Goal: Information Seeking & Learning: Learn about a topic

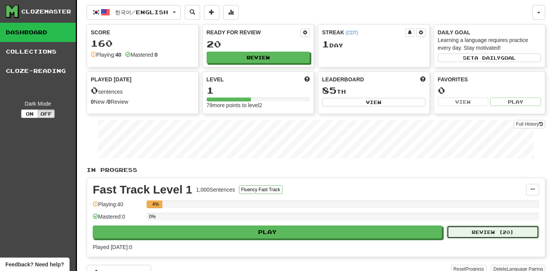
click at [482, 233] on button "Review ( 20 )" at bounding box center [493, 231] width 92 height 13
select select "**"
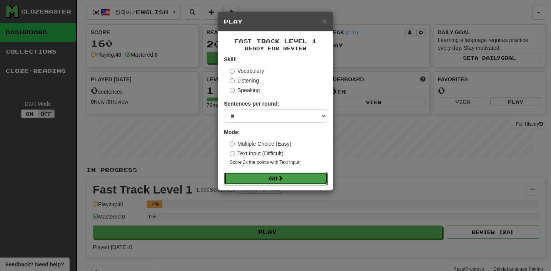
click at [295, 178] on button "Go" at bounding box center [275, 178] width 103 height 13
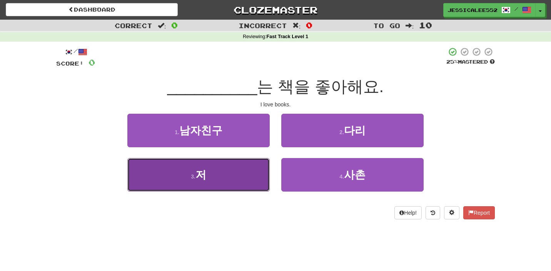
click at [218, 176] on button "3 . 저" at bounding box center [198, 174] width 142 height 33
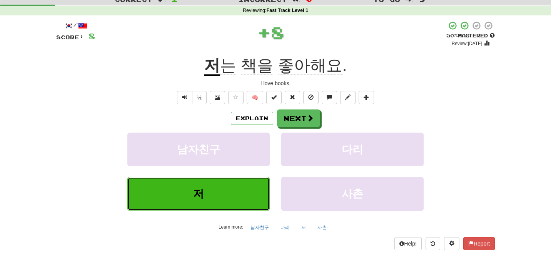
scroll to position [33, 0]
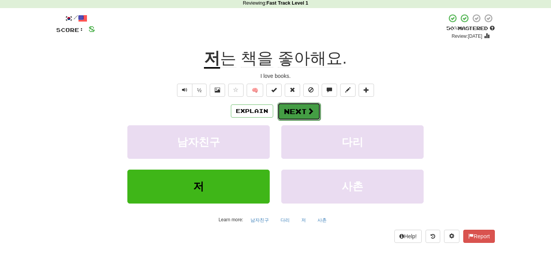
click at [310, 111] on span at bounding box center [310, 110] width 7 height 7
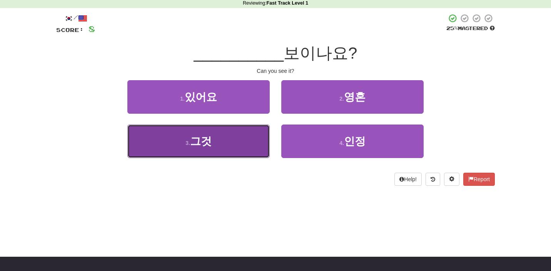
click at [213, 136] on button "3 . 그것" at bounding box center [198, 140] width 142 height 33
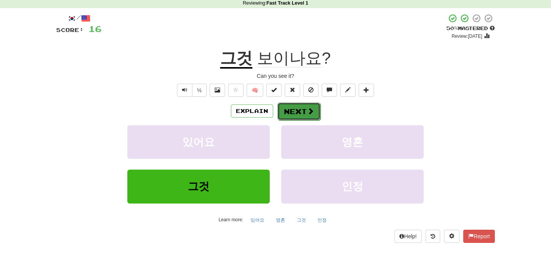
click at [312, 110] on span at bounding box center [310, 110] width 7 height 7
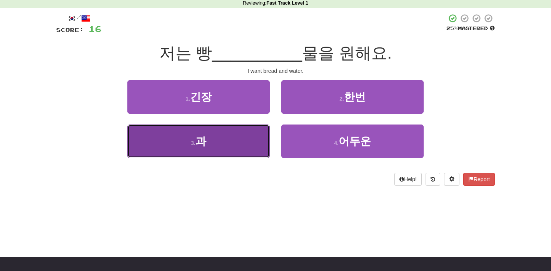
click at [234, 151] on button "3 . 과" at bounding box center [198, 140] width 142 height 33
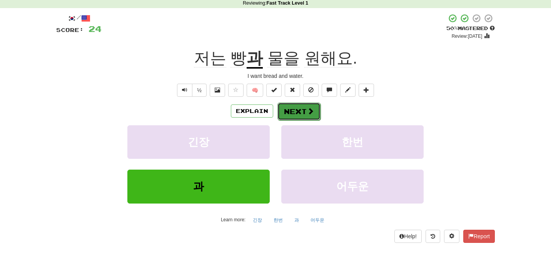
click at [299, 114] on button "Next" at bounding box center [299, 111] width 43 height 18
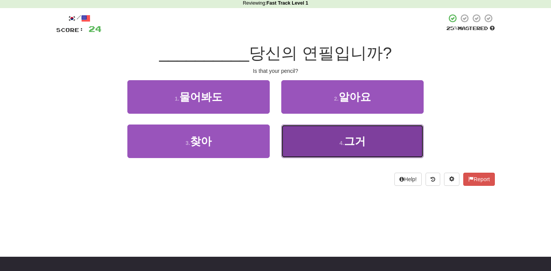
click at [353, 145] on span "그거" at bounding box center [355, 141] width 22 height 12
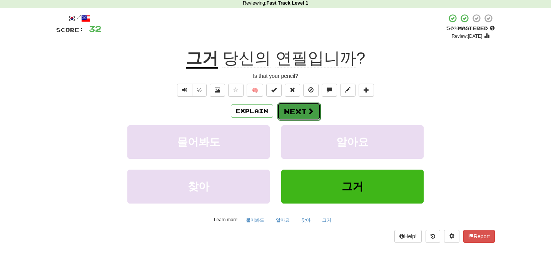
click at [309, 109] on span at bounding box center [310, 110] width 7 height 7
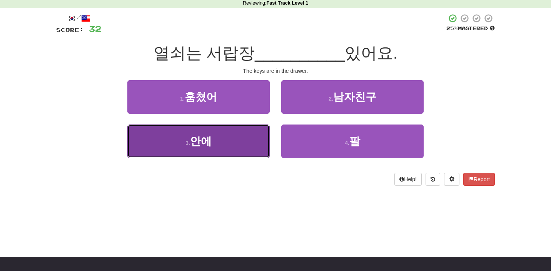
click at [227, 152] on button "3 . 안에" at bounding box center [198, 140] width 142 height 33
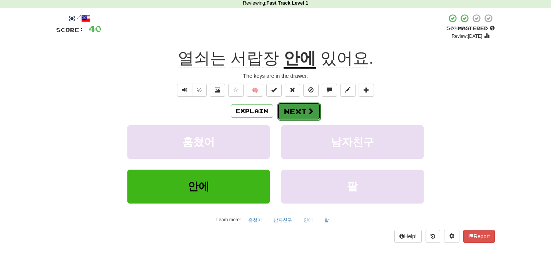
click at [309, 113] on span at bounding box center [310, 110] width 7 height 7
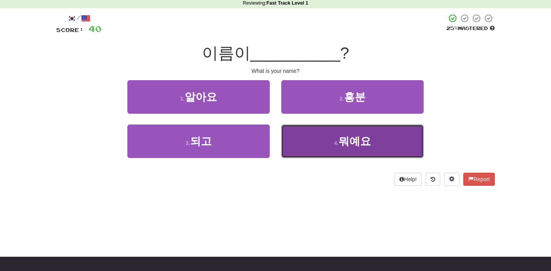
click at [315, 140] on button "4 . 뭐예요" at bounding box center [352, 140] width 142 height 33
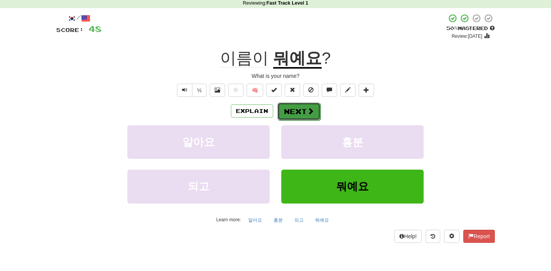
click at [310, 110] on span at bounding box center [310, 110] width 7 height 7
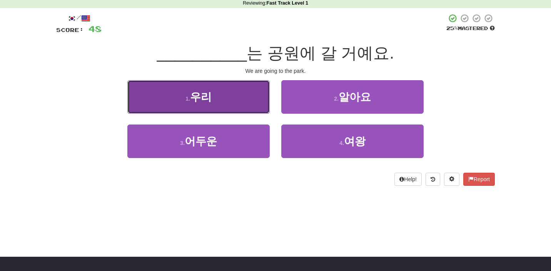
click at [241, 97] on button "1 . 우리" at bounding box center [198, 96] width 142 height 33
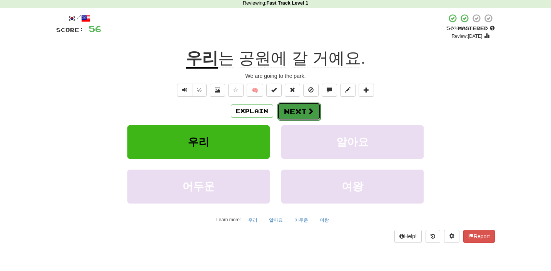
click at [293, 109] on button "Next" at bounding box center [299, 111] width 43 height 18
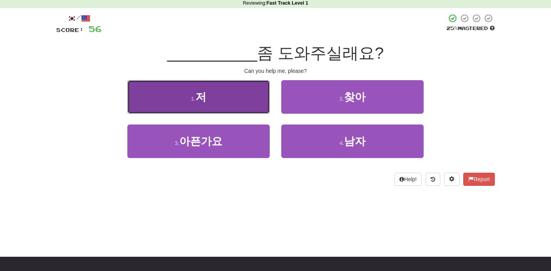
click at [245, 93] on button "1 . 저" at bounding box center [198, 96] width 142 height 33
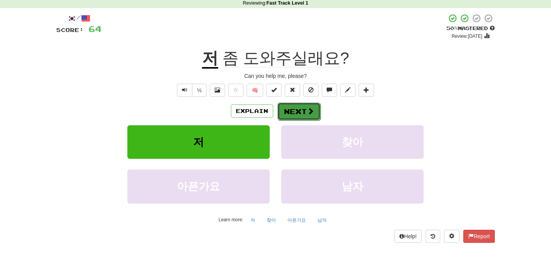
click at [306, 110] on button "Next" at bounding box center [299, 111] width 43 height 18
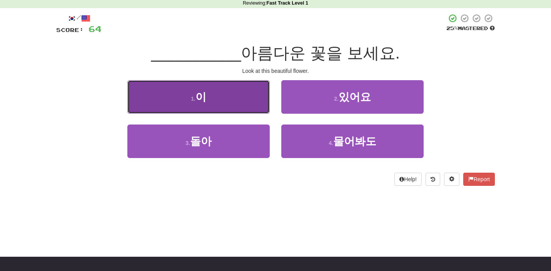
click at [232, 101] on button "1 . 이" at bounding box center [198, 96] width 142 height 33
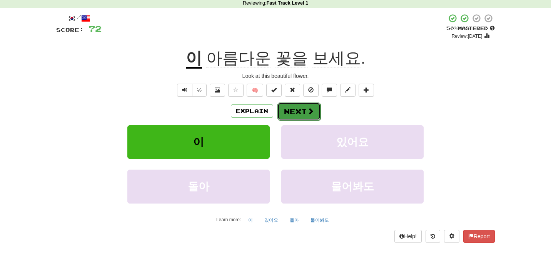
click at [309, 110] on span at bounding box center [310, 110] width 7 height 7
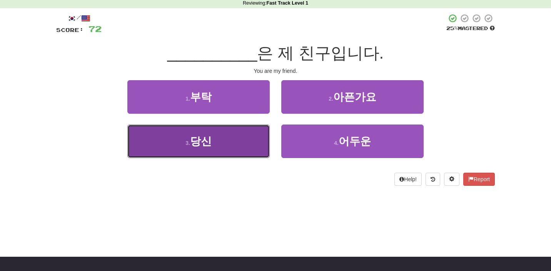
click at [227, 149] on button "3 . 당신" at bounding box center [198, 140] width 142 height 33
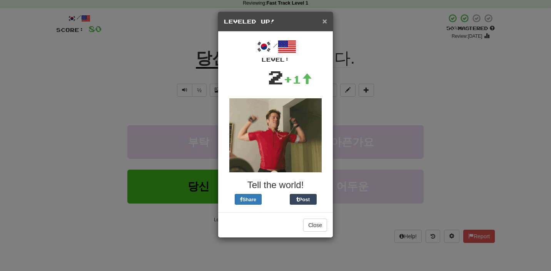
click at [323, 22] on span "×" at bounding box center [325, 21] width 5 height 9
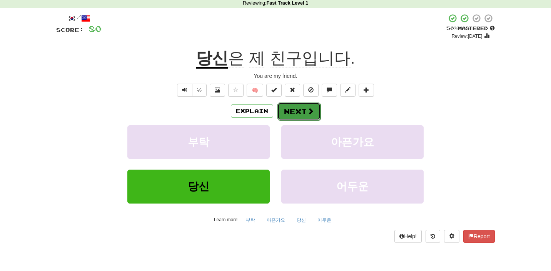
click at [306, 112] on button "Next" at bounding box center [299, 111] width 43 height 18
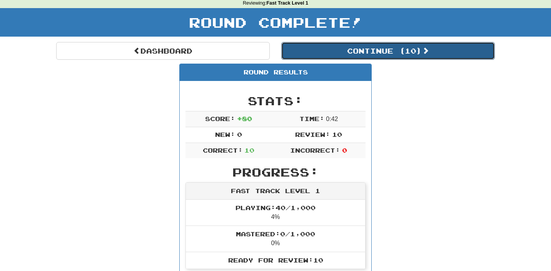
click at [423, 51] on button "Continue ( 10 )" at bounding box center [388, 51] width 214 height 18
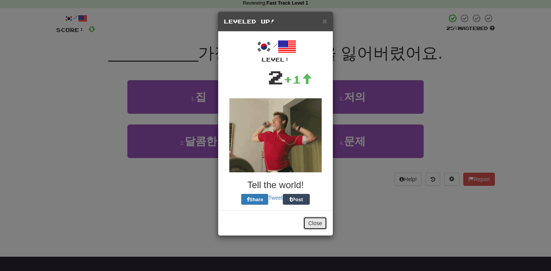
click at [314, 225] on button "Close" at bounding box center [315, 222] width 24 height 13
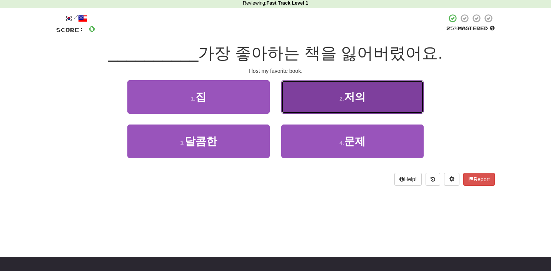
click at [360, 107] on button "2 . 저의" at bounding box center [352, 96] width 142 height 33
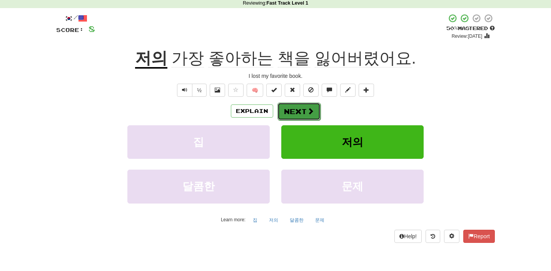
click at [300, 111] on button "Next" at bounding box center [299, 111] width 43 height 18
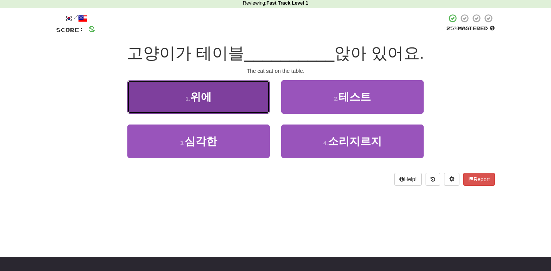
click at [240, 104] on button "1 . 위에" at bounding box center [198, 96] width 142 height 33
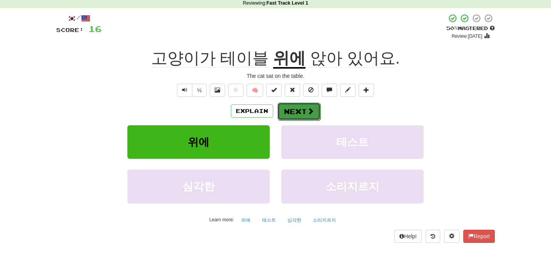
click at [307, 112] on span at bounding box center [310, 110] width 7 height 7
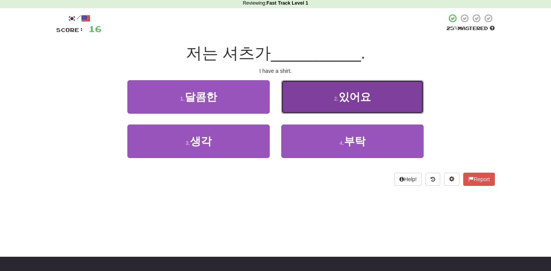
click at [350, 100] on span "있어요" at bounding box center [355, 97] width 32 height 12
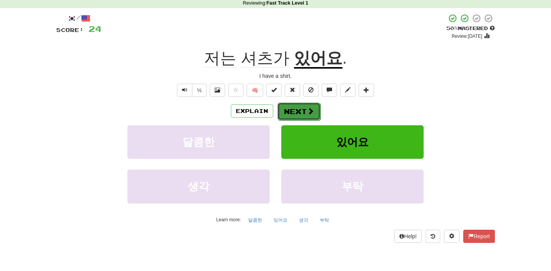
click at [312, 109] on span at bounding box center [310, 110] width 7 height 7
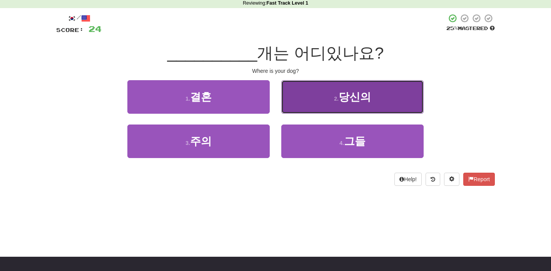
click at [337, 95] on button "2 . 당신의" at bounding box center [352, 96] width 142 height 33
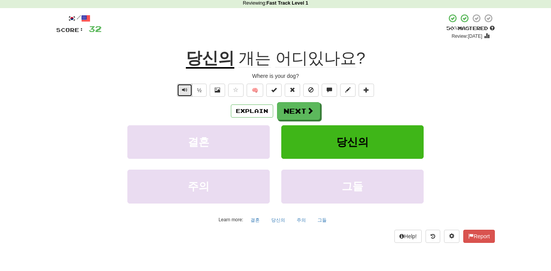
click at [178, 90] on button "Text-to-speech controls" at bounding box center [184, 90] width 15 height 13
click at [312, 112] on span at bounding box center [310, 110] width 7 height 7
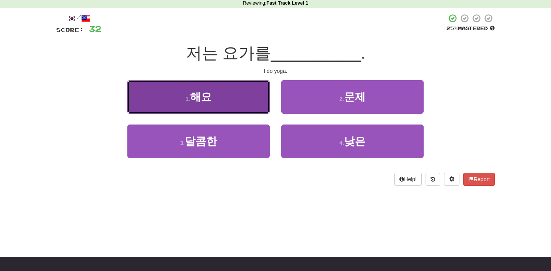
click at [238, 104] on button "1 . 해요" at bounding box center [198, 96] width 142 height 33
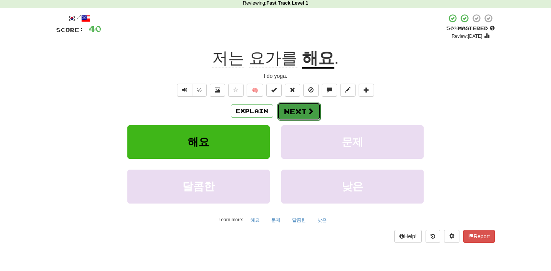
click at [317, 110] on button "Next" at bounding box center [299, 111] width 43 height 18
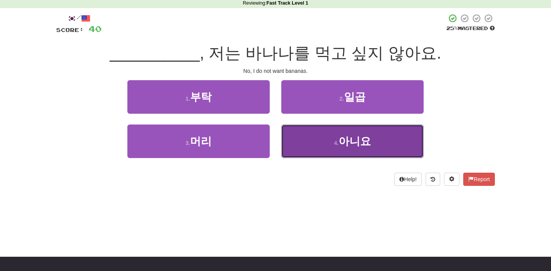
click at [321, 147] on button "4 . 아니요" at bounding box center [352, 140] width 142 height 33
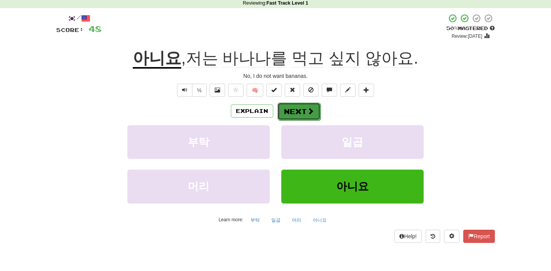
click at [301, 110] on button "Next" at bounding box center [299, 111] width 43 height 18
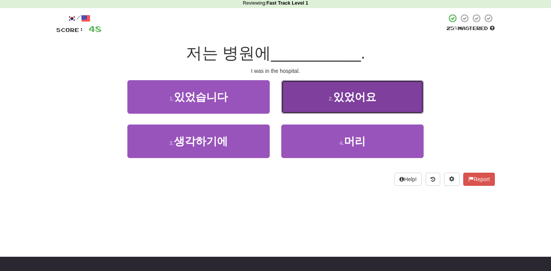
click at [330, 104] on button "2 . 있었어요" at bounding box center [352, 96] width 142 height 33
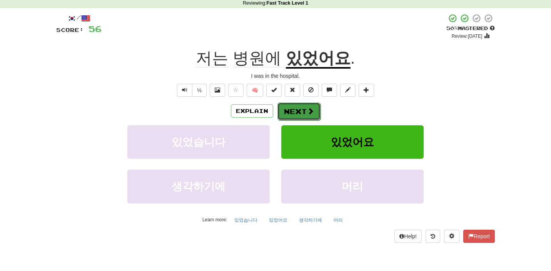
click at [307, 110] on span at bounding box center [310, 110] width 7 height 7
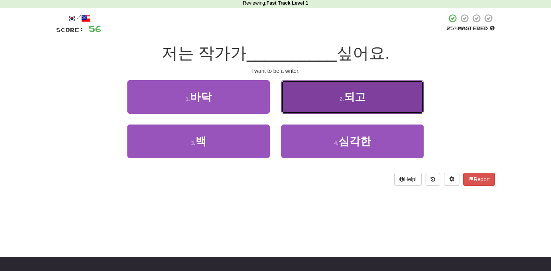
click at [331, 109] on button "2 . 되고" at bounding box center [352, 96] width 142 height 33
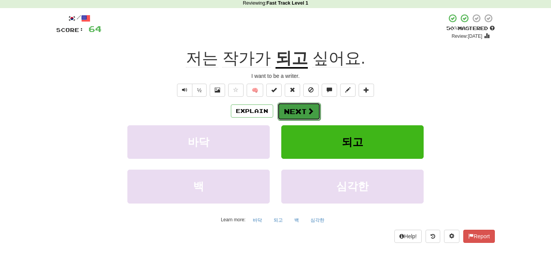
click at [304, 114] on button "Next" at bounding box center [299, 111] width 43 height 18
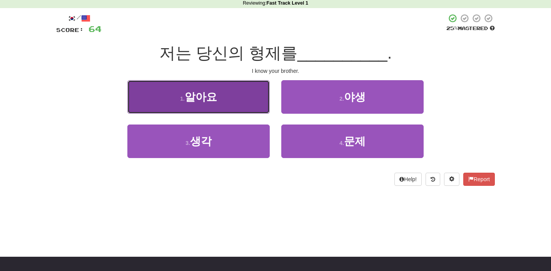
click at [239, 105] on button "1 . 알아요" at bounding box center [198, 96] width 142 height 33
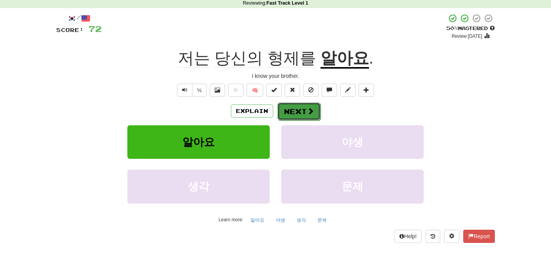
click at [305, 110] on button "Next" at bounding box center [299, 111] width 43 height 18
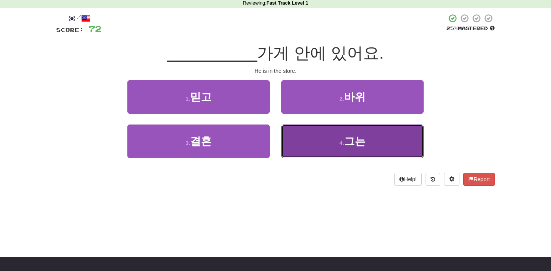
click at [342, 146] on small "4 ." at bounding box center [342, 143] width 5 height 6
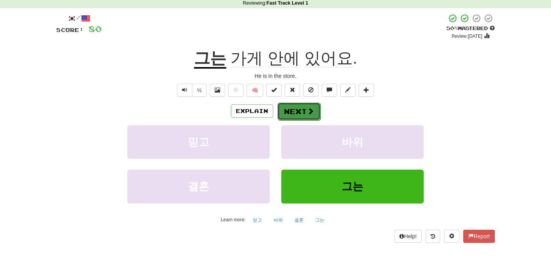
click at [305, 112] on button "Next" at bounding box center [299, 111] width 43 height 18
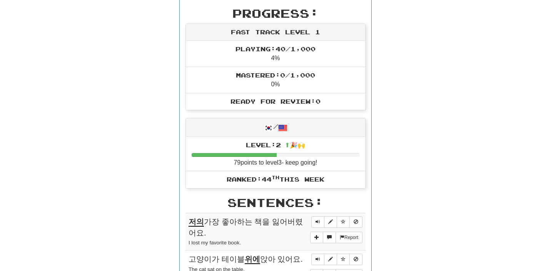
scroll to position [0, 0]
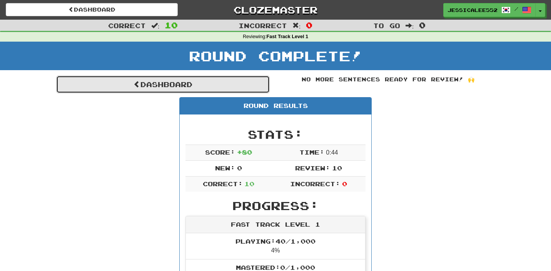
click at [139, 86] on link "Dashboard" at bounding box center [163, 84] width 214 height 18
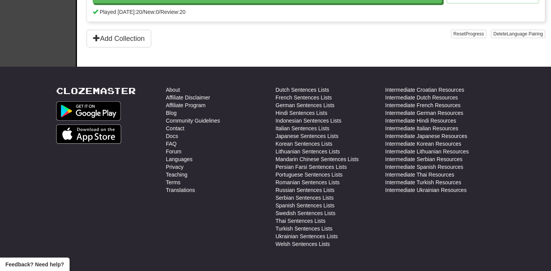
scroll to position [241, 0]
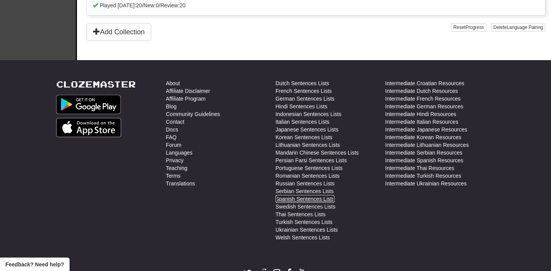
click at [298, 199] on link "Spanish Sentences Lists" at bounding box center [305, 199] width 59 height 8
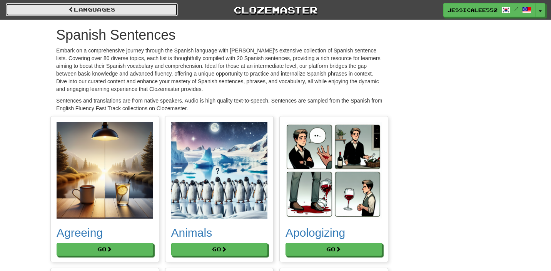
click at [52, 8] on link "Languages" at bounding box center [92, 9] width 172 height 13
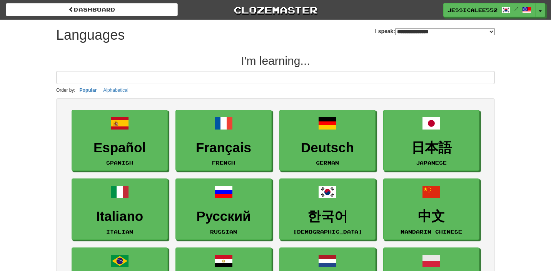
select select "*******"
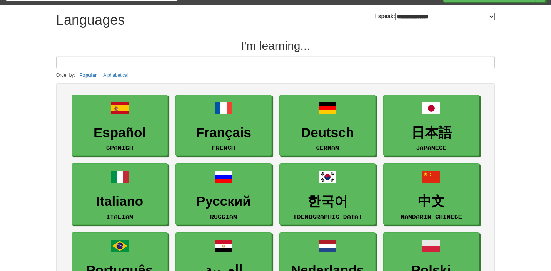
scroll to position [18, 0]
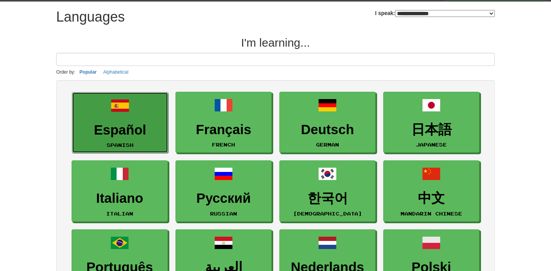
click at [112, 127] on h3 "Español" at bounding box center [120, 129] width 88 height 15
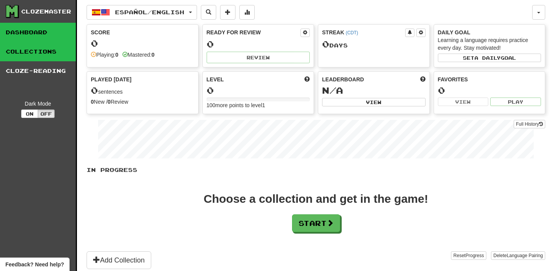
click at [48, 57] on link "Collections" at bounding box center [38, 51] width 76 height 19
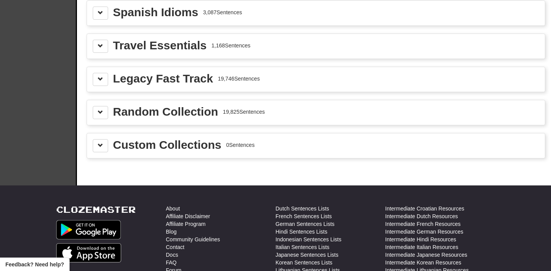
scroll to position [1107, 0]
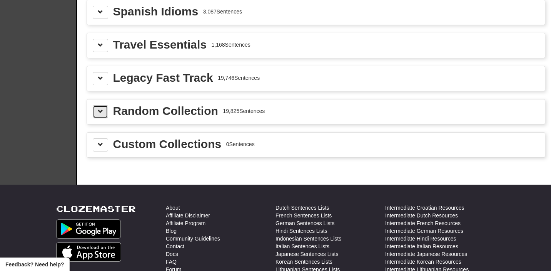
click at [98, 118] on button at bounding box center [100, 111] width 15 height 13
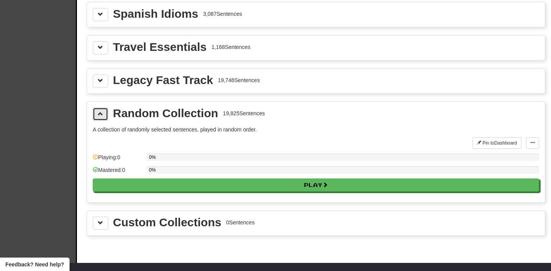
scroll to position [1097, 0]
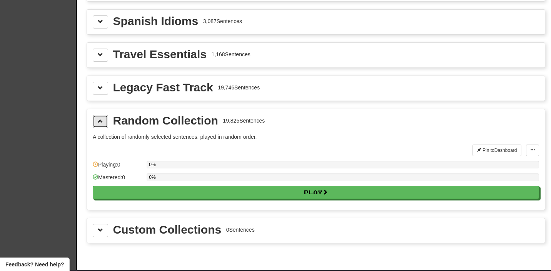
click at [99, 124] on button at bounding box center [100, 121] width 15 height 13
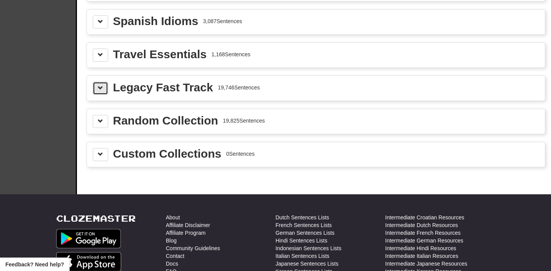
click at [104, 93] on button at bounding box center [100, 88] width 15 height 13
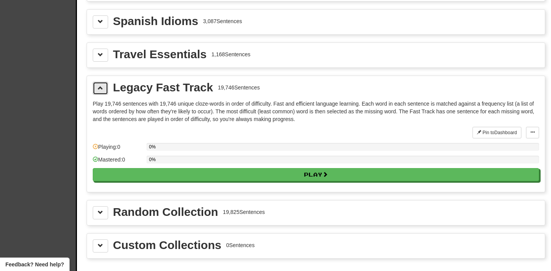
click at [98, 90] on span at bounding box center [100, 87] width 5 height 5
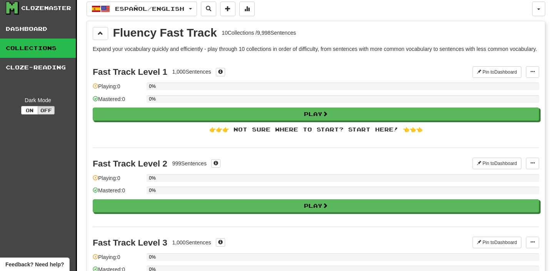
scroll to position [0, 0]
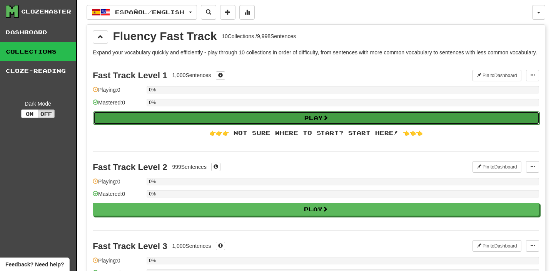
click at [268, 124] on button "Play" at bounding box center [316, 117] width 447 height 13
select select "**"
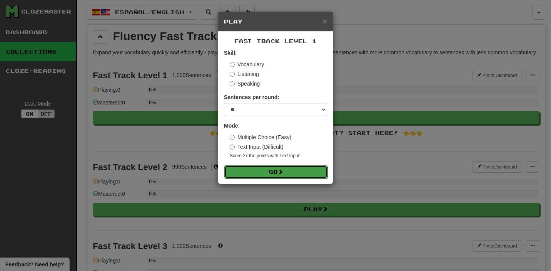
click at [256, 169] on button "Go" at bounding box center [275, 171] width 103 height 13
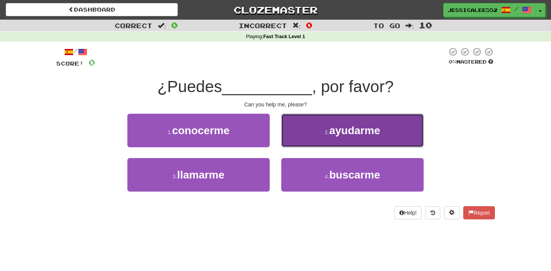
click at [323, 135] on button "2 . ayudarme" at bounding box center [352, 130] width 142 height 33
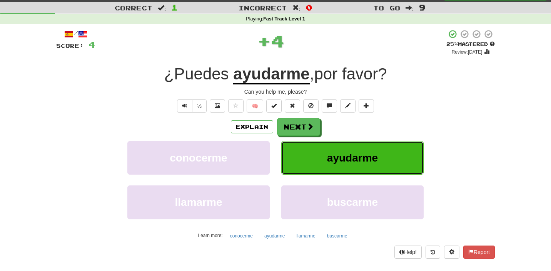
scroll to position [34, 0]
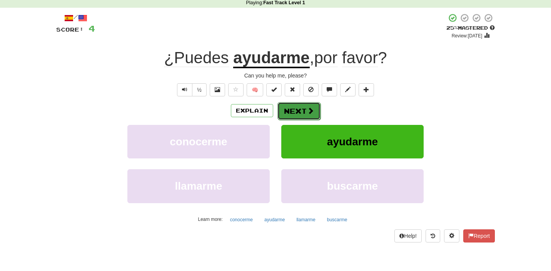
click at [298, 111] on button "Next" at bounding box center [299, 111] width 43 height 18
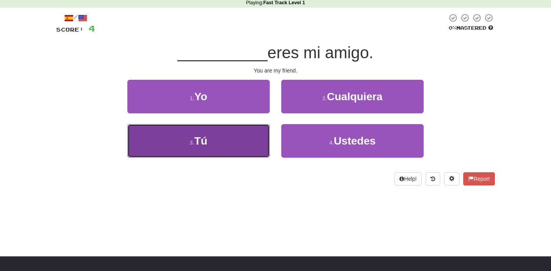
click at [252, 143] on button "3 . Tú" at bounding box center [198, 140] width 142 height 33
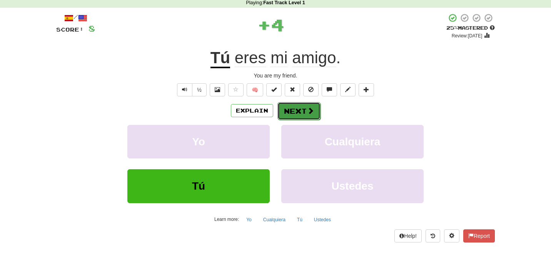
click at [302, 109] on button "Next" at bounding box center [299, 111] width 43 height 18
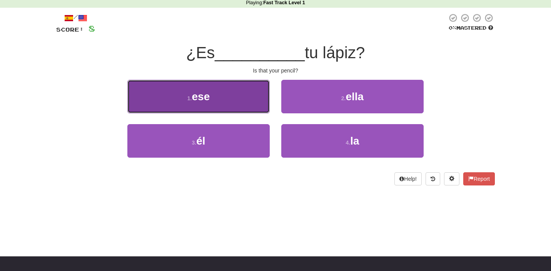
click at [222, 103] on button "1 . ese" at bounding box center [198, 96] width 142 height 33
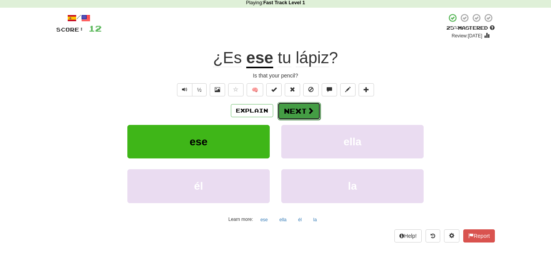
click at [305, 112] on button "Next" at bounding box center [299, 111] width 43 height 18
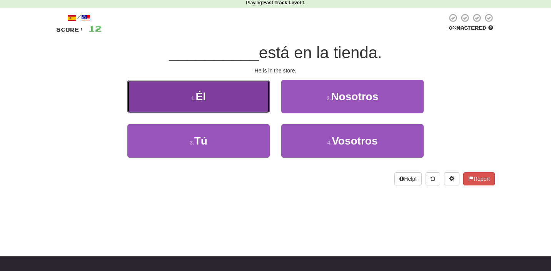
click at [251, 102] on button "1 . Él" at bounding box center [198, 96] width 142 height 33
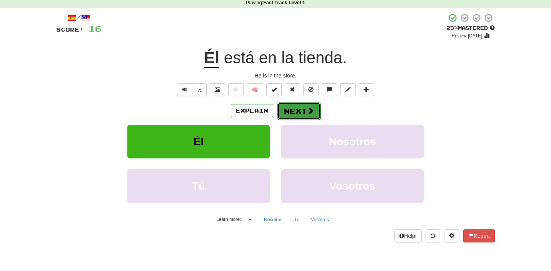
click at [294, 109] on button "Next" at bounding box center [299, 111] width 43 height 18
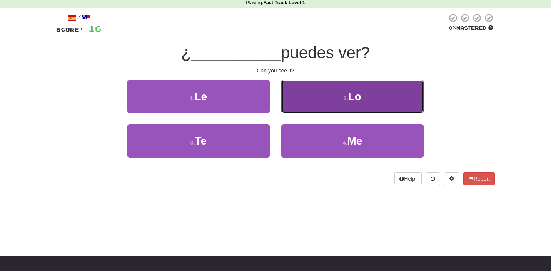
click at [317, 102] on button "2 . Lo" at bounding box center [352, 96] width 142 height 33
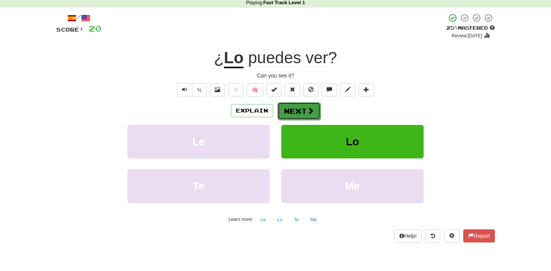
click at [313, 109] on span at bounding box center [310, 110] width 7 height 7
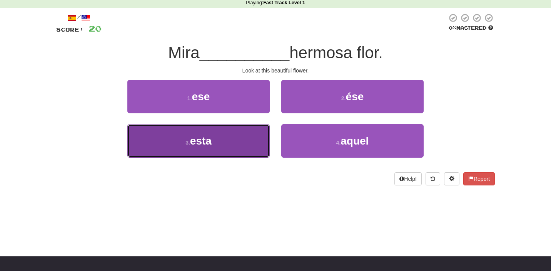
click at [235, 142] on button "3 . esta" at bounding box center [198, 140] width 142 height 33
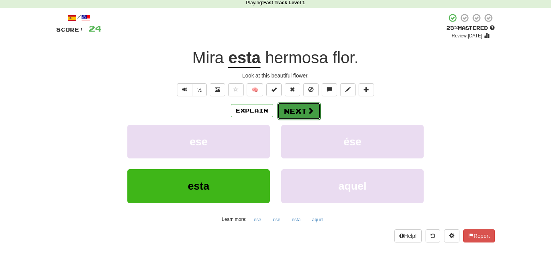
click at [300, 110] on button "Next" at bounding box center [299, 111] width 43 height 18
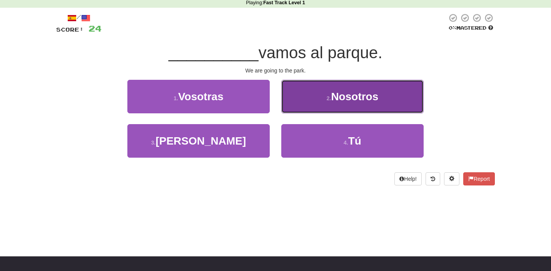
click at [316, 101] on button "2 . Nosotros" at bounding box center [352, 96] width 142 height 33
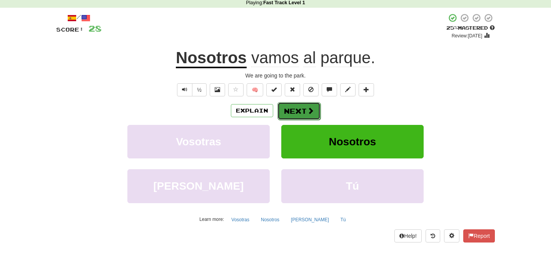
click at [314, 112] on button "Next" at bounding box center [299, 111] width 43 height 18
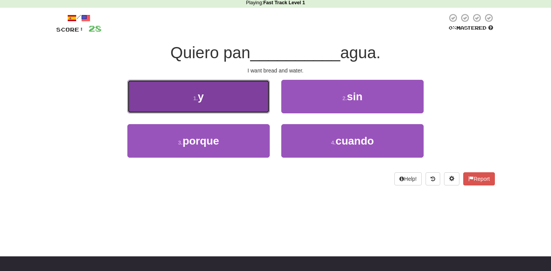
click at [253, 107] on button "1 . y" at bounding box center [198, 96] width 142 height 33
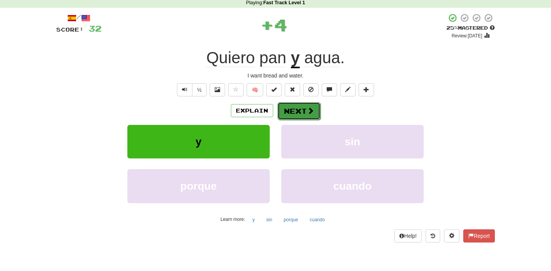
click at [311, 115] on button "Next" at bounding box center [299, 111] width 43 height 18
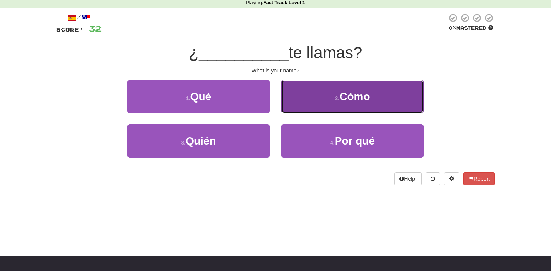
click at [301, 104] on button "2 . Cómo" at bounding box center [352, 96] width 142 height 33
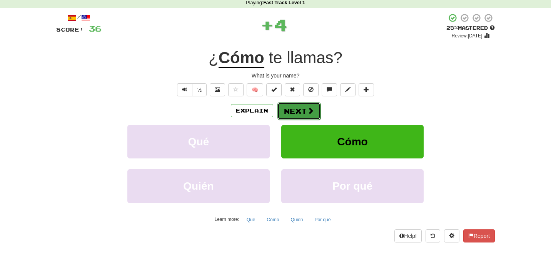
click at [302, 109] on button "Next" at bounding box center [299, 111] width 43 height 18
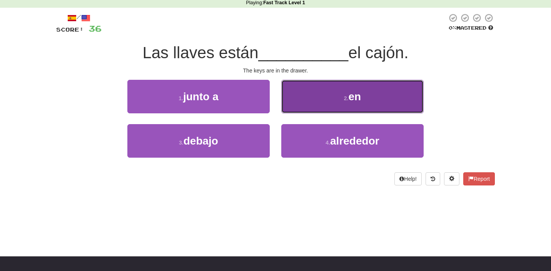
click at [340, 105] on button "2 . en" at bounding box center [352, 96] width 142 height 33
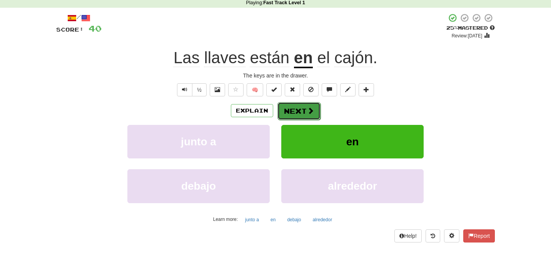
click at [308, 111] on span at bounding box center [310, 110] width 7 height 7
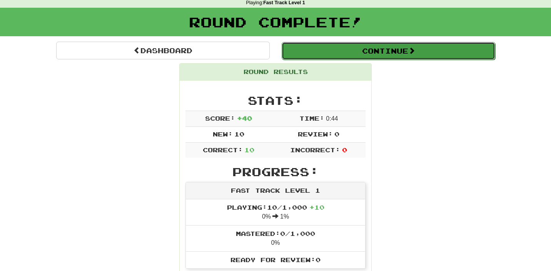
click at [390, 52] on button "Continue" at bounding box center [389, 51] width 214 height 18
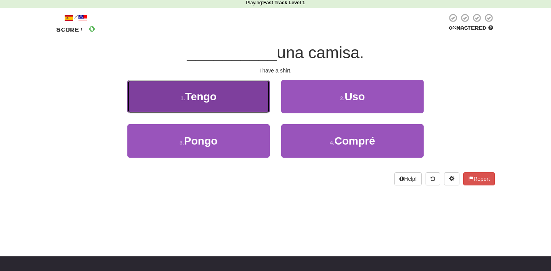
click at [206, 100] on span "Tengo" at bounding box center [201, 96] width 32 height 12
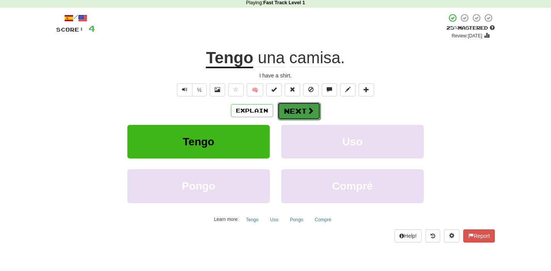
click at [294, 110] on button "Next" at bounding box center [299, 111] width 43 height 18
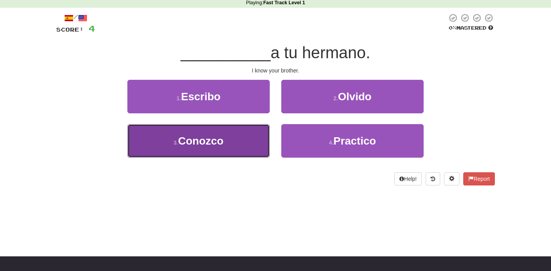
click at [246, 145] on button "3 . Conozco" at bounding box center [198, 140] width 142 height 33
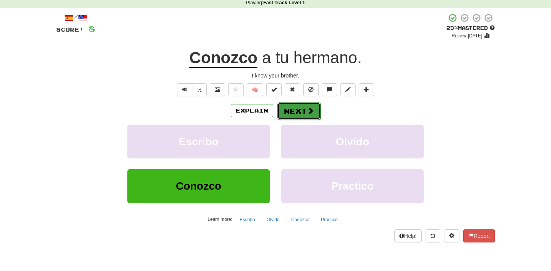
click at [311, 113] on span at bounding box center [310, 110] width 7 height 7
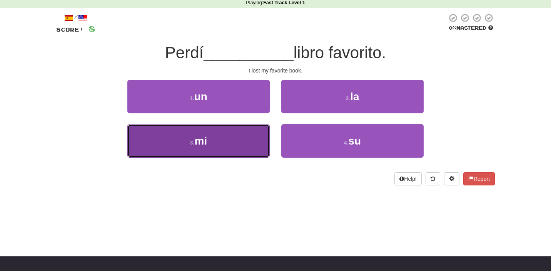
click at [244, 152] on button "3 . mi" at bounding box center [198, 140] width 142 height 33
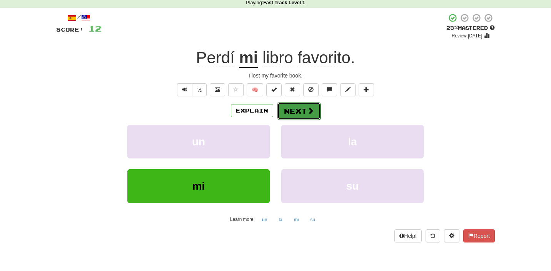
click at [308, 112] on span at bounding box center [310, 110] width 7 height 7
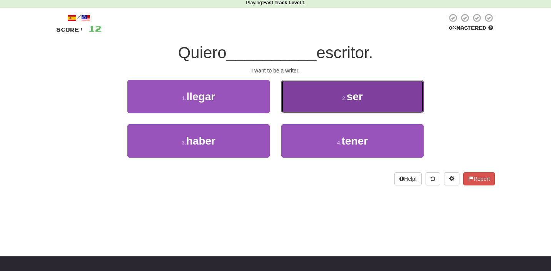
click at [347, 96] on span "ser" at bounding box center [355, 96] width 16 height 12
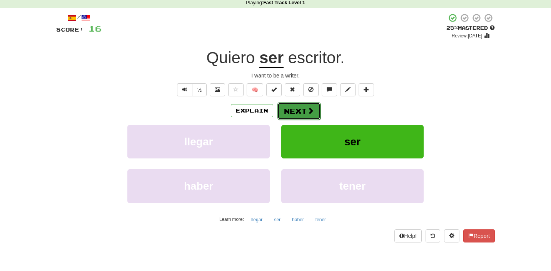
click at [309, 112] on span at bounding box center [310, 110] width 7 height 7
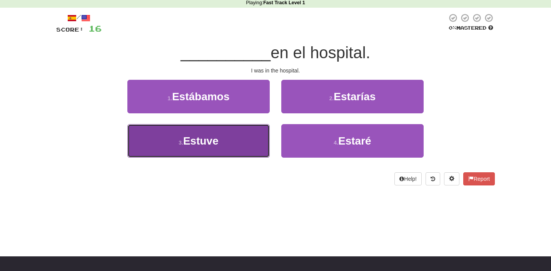
click at [219, 144] on button "3 . Estuve" at bounding box center [198, 140] width 142 height 33
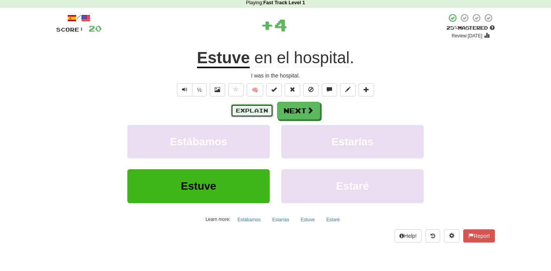
click at [247, 111] on button "Explain" at bounding box center [252, 110] width 42 height 13
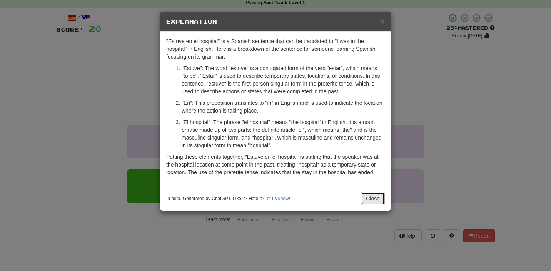
click at [372, 199] on button "Close" at bounding box center [373, 198] width 24 height 13
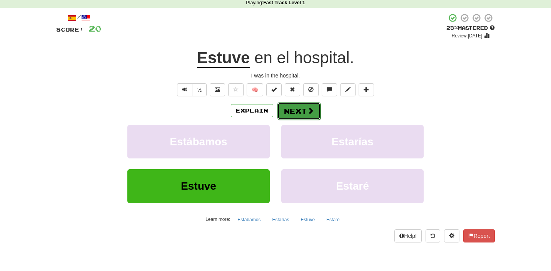
click at [307, 111] on span at bounding box center [310, 110] width 7 height 7
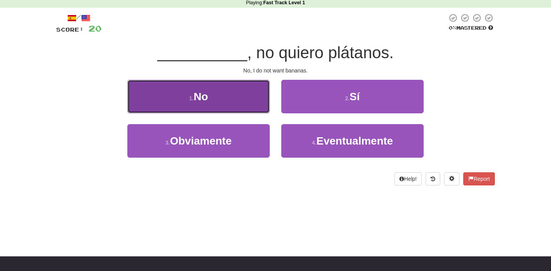
click at [231, 109] on button "1 . No" at bounding box center [198, 96] width 142 height 33
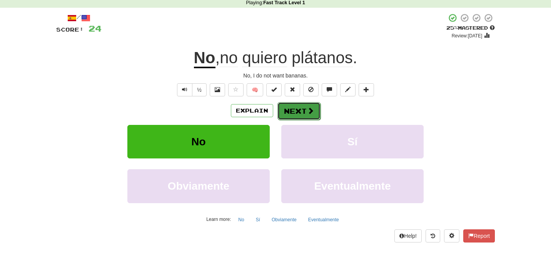
click at [308, 110] on span at bounding box center [310, 110] width 7 height 7
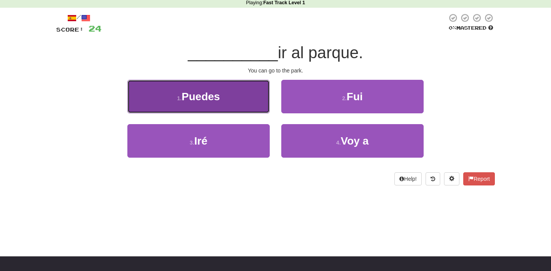
click at [242, 104] on button "1 . Puedes" at bounding box center [198, 96] width 142 height 33
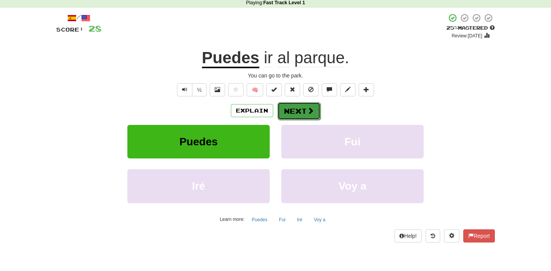
click at [308, 111] on span at bounding box center [310, 110] width 7 height 7
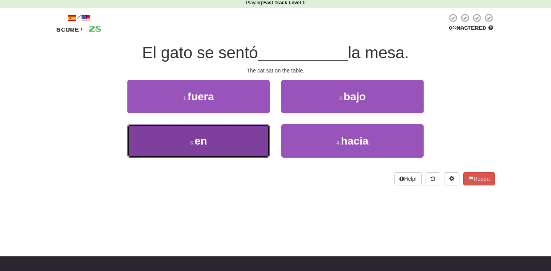
click at [238, 142] on button "3 . en" at bounding box center [198, 140] width 142 height 33
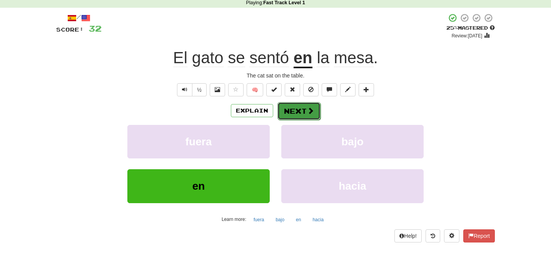
click at [310, 114] on span at bounding box center [310, 110] width 7 height 7
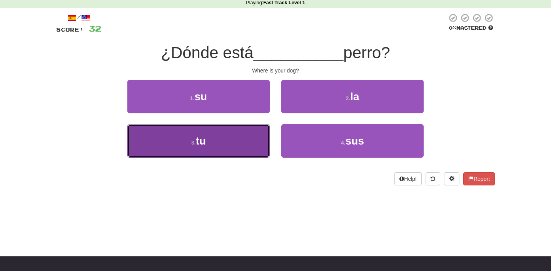
click at [231, 147] on button "3 . tu" at bounding box center [198, 140] width 142 height 33
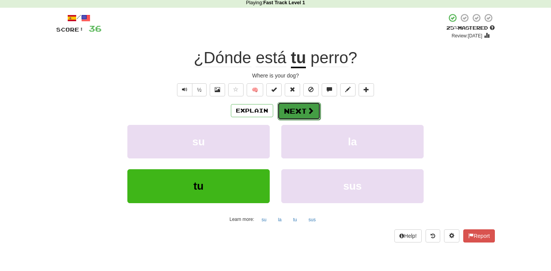
click at [311, 114] on span at bounding box center [310, 110] width 7 height 7
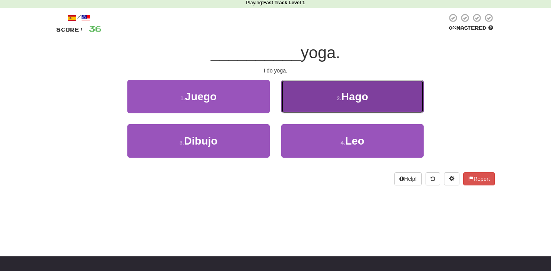
click at [337, 96] on small "2 ." at bounding box center [339, 98] width 5 height 6
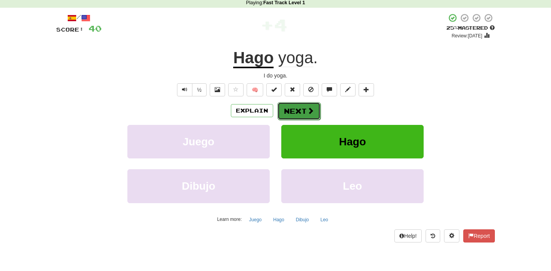
click at [307, 110] on span at bounding box center [310, 110] width 7 height 7
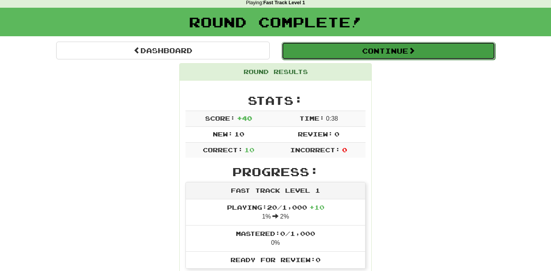
click at [422, 48] on button "Continue" at bounding box center [389, 51] width 214 height 18
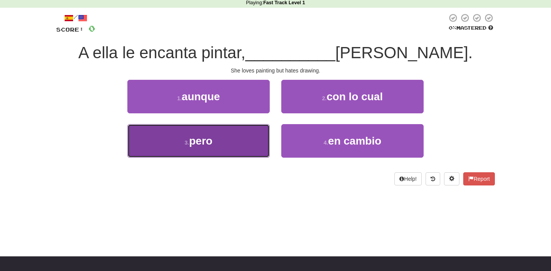
click at [239, 149] on button "3 . pero" at bounding box center [198, 140] width 142 height 33
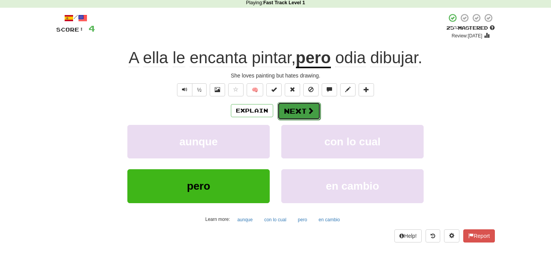
click at [304, 114] on button "Next" at bounding box center [299, 111] width 43 height 18
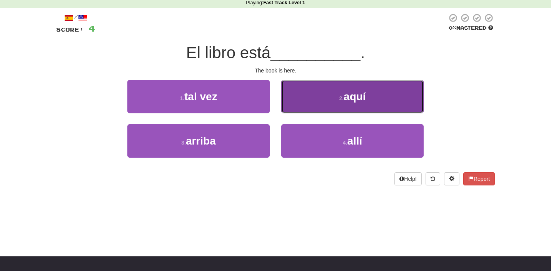
click at [350, 97] on span "aquí" at bounding box center [355, 96] width 22 height 12
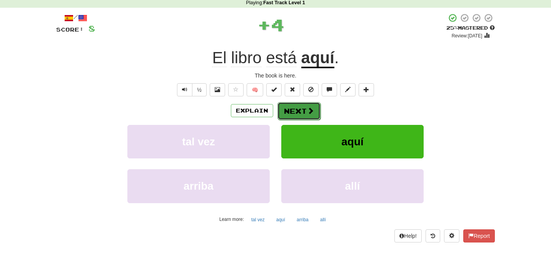
click at [313, 114] on span at bounding box center [310, 110] width 7 height 7
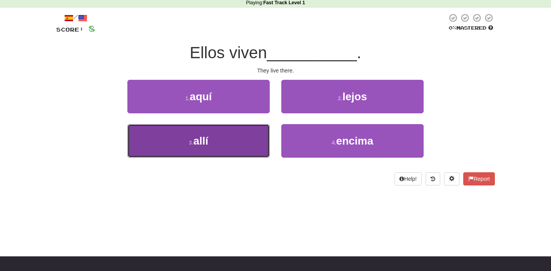
click at [225, 147] on button "3 . allí" at bounding box center [198, 140] width 142 height 33
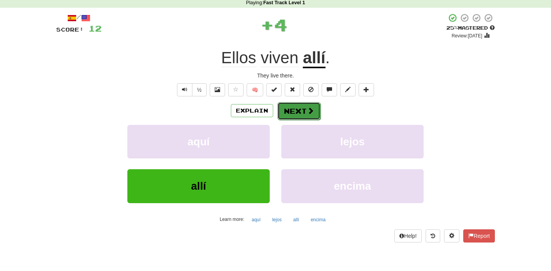
click at [307, 111] on span at bounding box center [310, 110] width 7 height 7
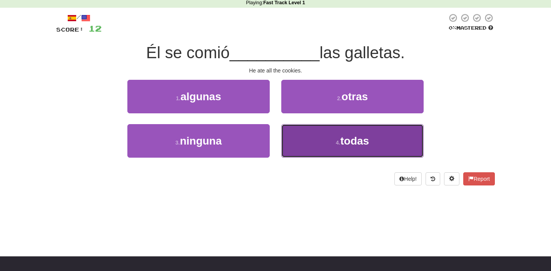
click at [348, 140] on span "todas" at bounding box center [355, 141] width 29 height 12
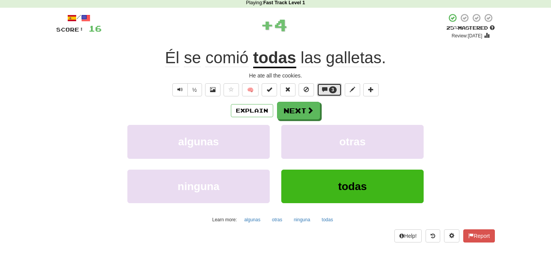
click at [334, 90] on span "3" at bounding box center [333, 89] width 8 height 7
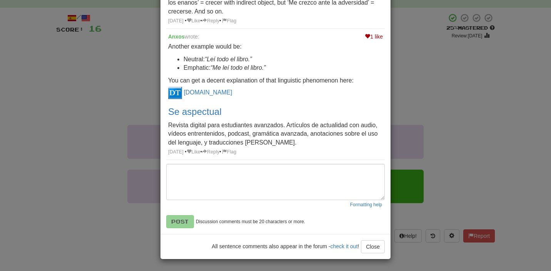
scroll to position [0, 0]
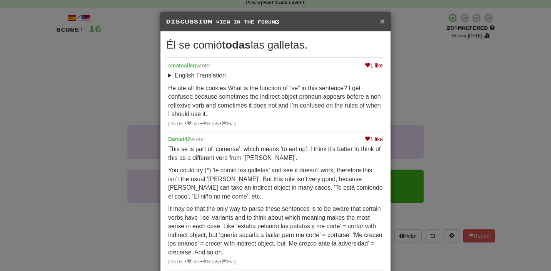
click at [384, 23] on span "×" at bounding box center [382, 21] width 5 height 9
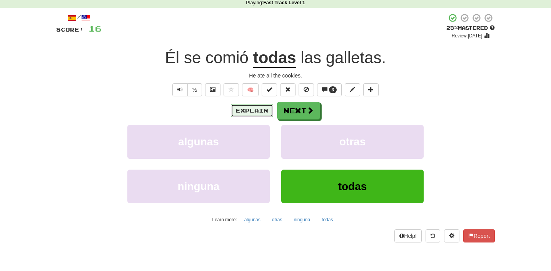
click at [249, 113] on button "Explain" at bounding box center [252, 110] width 42 height 13
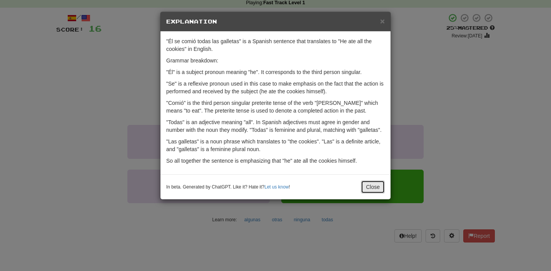
click at [373, 193] on button "Close" at bounding box center [373, 186] width 24 height 13
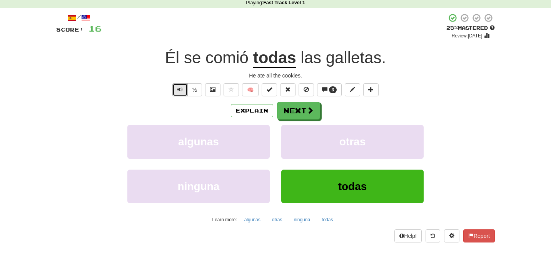
click at [179, 89] on span "Text-to-speech controls" at bounding box center [179, 89] width 5 height 5
click at [308, 114] on span at bounding box center [310, 110] width 7 height 7
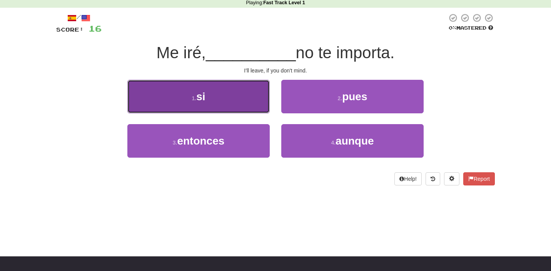
click at [239, 104] on button "1 . si" at bounding box center [198, 96] width 142 height 33
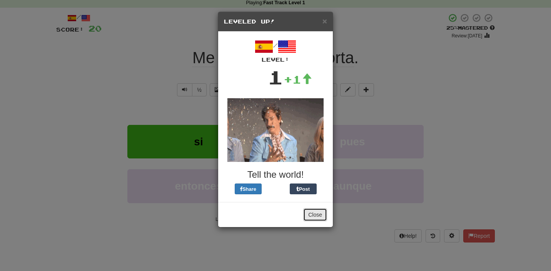
click at [320, 219] on button "Close" at bounding box center [315, 214] width 24 height 13
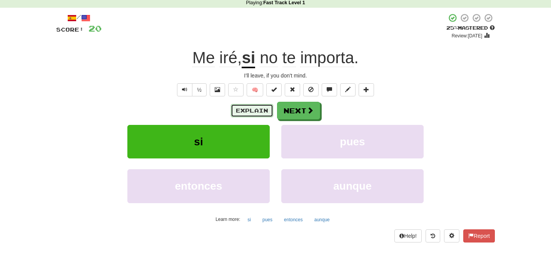
click at [259, 110] on button "Explain" at bounding box center [252, 110] width 42 height 13
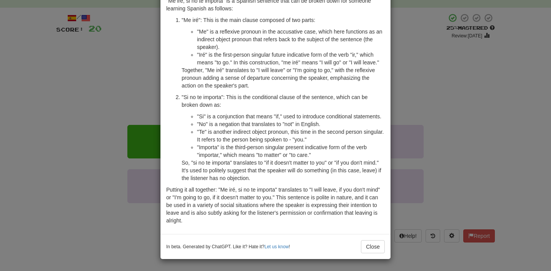
scroll to position [48, 0]
click at [370, 247] on button "Close" at bounding box center [373, 246] width 24 height 13
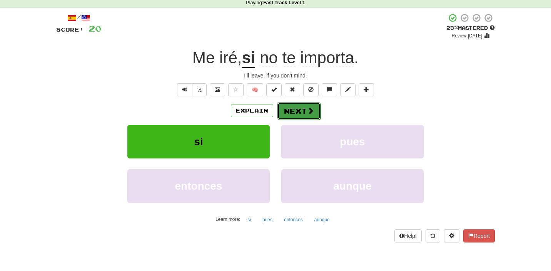
click at [305, 111] on button "Next" at bounding box center [299, 111] width 43 height 18
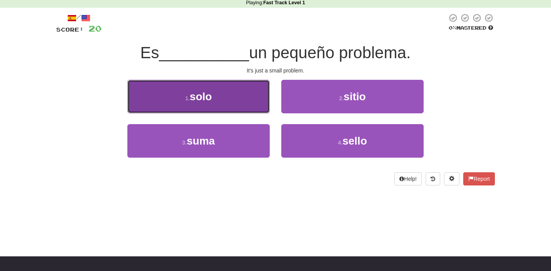
click at [243, 94] on button "1 . solo" at bounding box center [198, 96] width 142 height 33
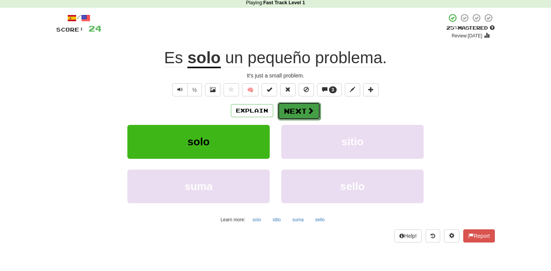
click at [314, 109] on button "Next" at bounding box center [299, 111] width 43 height 18
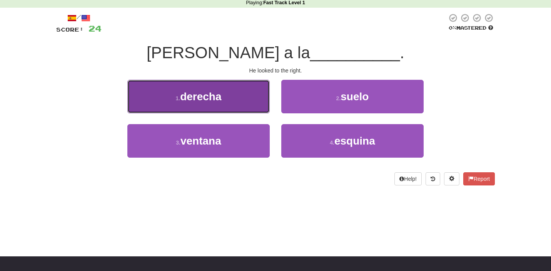
click at [227, 94] on button "1 . derecha" at bounding box center [198, 96] width 142 height 33
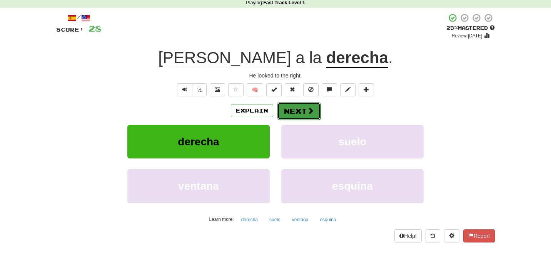
click at [309, 114] on span at bounding box center [310, 110] width 7 height 7
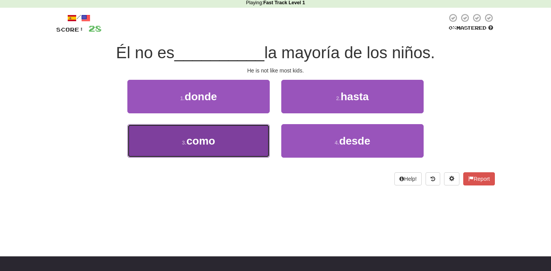
click at [239, 144] on button "3 . como" at bounding box center [198, 140] width 142 height 33
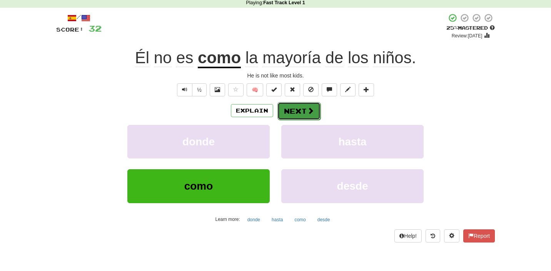
click at [309, 110] on span at bounding box center [310, 110] width 7 height 7
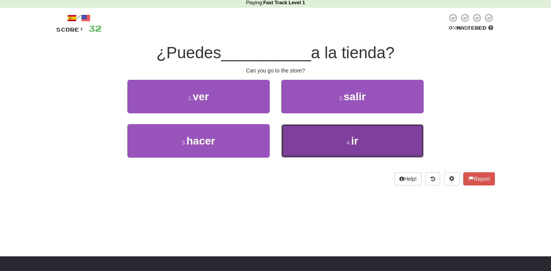
click at [338, 144] on button "4 . ir" at bounding box center [352, 140] width 142 height 33
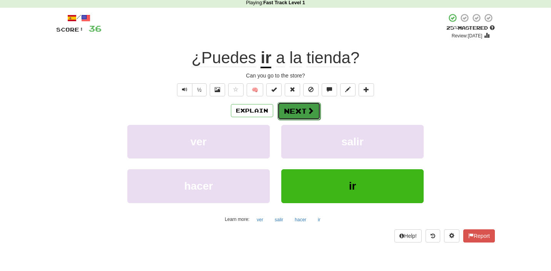
click at [300, 115] on button "Next" at bounding box center [299, 111] width 43 height 18
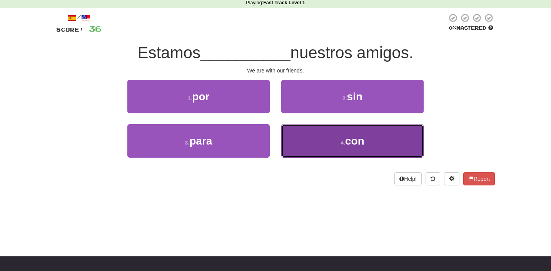
click at [348, 135] on span "con" at bounding box center [354, 141] width 19 height 12
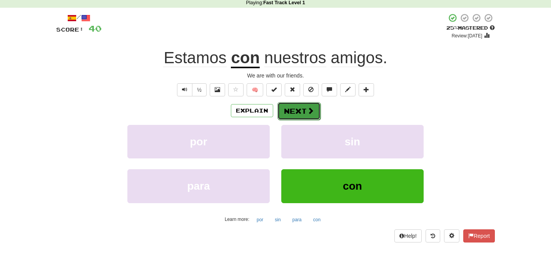
click at [307, 112] on span at bounding box center [310, 110] width 7 height 7
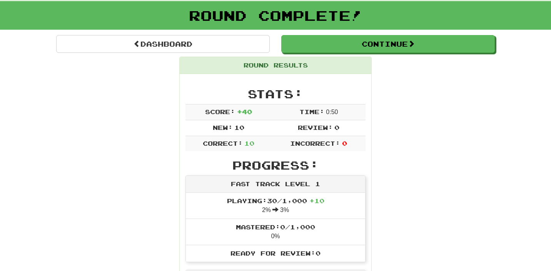
scroll to position [0, 0]
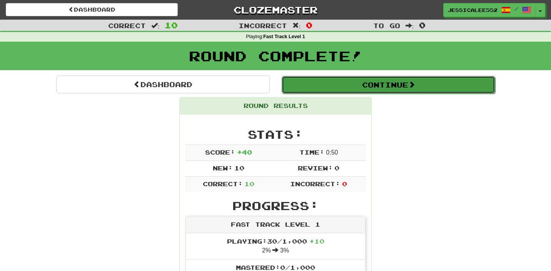
click at [397, 88] on button "Continue" at bounding box center [389, 85] width 214 height 18
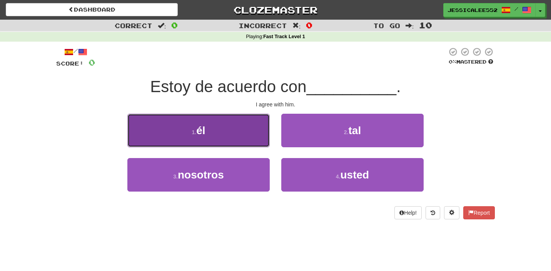
click at [239, 128] on button "1 . él" at bounding box center [198, 130] width 142 height 33
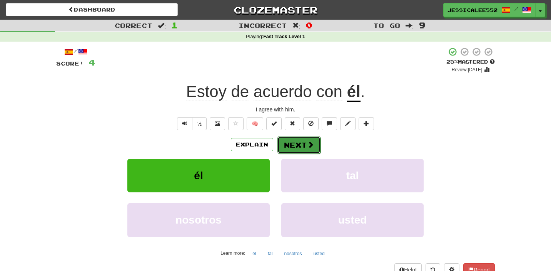
click at [310, 149] on button "Next" at bounding box center [299, 145] width 43 height 18
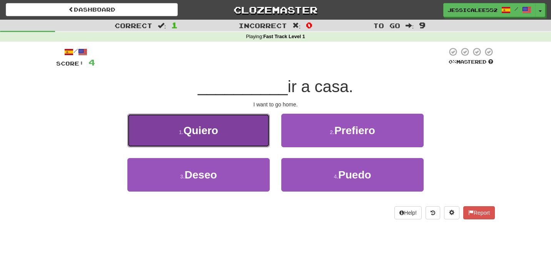
click at [226, 136] on button "1 . Quiero" at bounding box center [198, 130] width 142 height 33
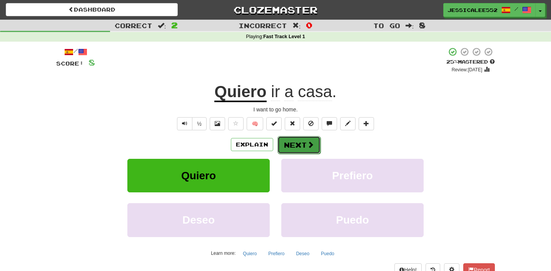
click at [300, 146] on button "Next" at bounding box center [299, 145] width 43 height 18
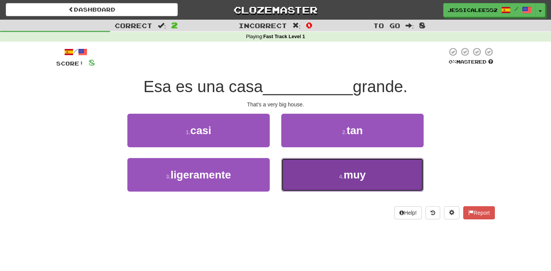
click at [333, 176] on button "4 . muy" at bounding box center [352, 174] width 142 height 33
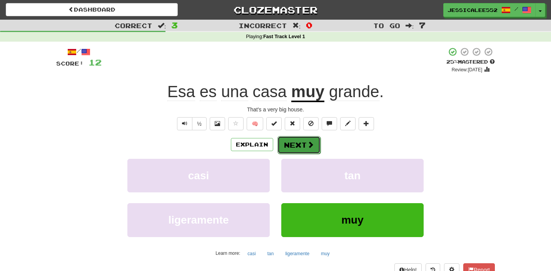
click at [308, 148] on span at bounding box center [310, 144] width 7 height 7
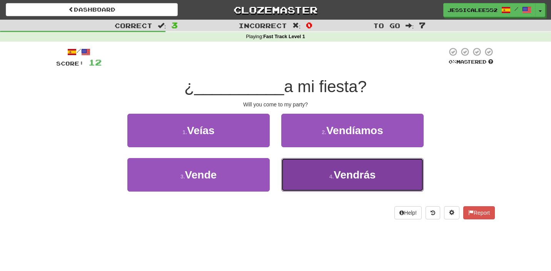
click at [333, 179] on small "4 ." at bounding box center [331, 176] width 5 height 6
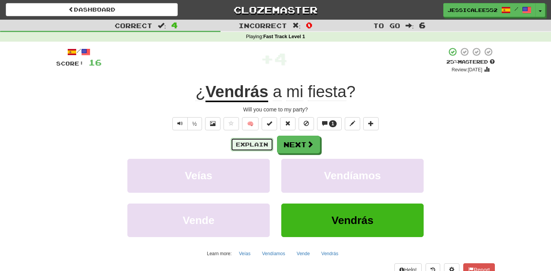
click at [252, 143] on button "Explain" at bounding box center [252, 144] width 42 height 13
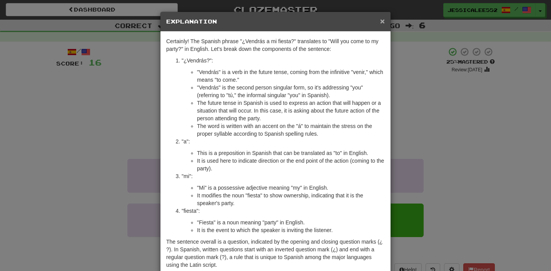
click at [384, 23] on span "×" at bounding box center [382, 21] width 5 height 9
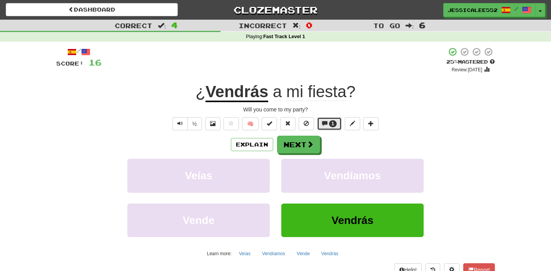
click at [324, 125] on span at bounding box center [324, 122] width 5 height 5
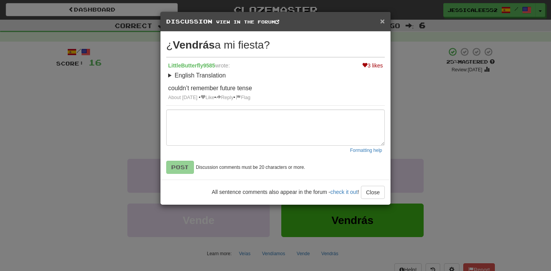
click at [382, 22] on span "×" at bounding box center [382, 21] width 5 height 9
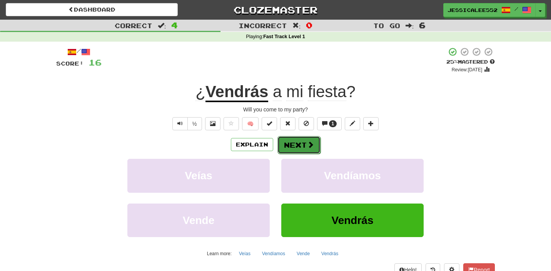
click at [306, 144] on button "Next" at bounding box center [299, 145] width 43 height 18
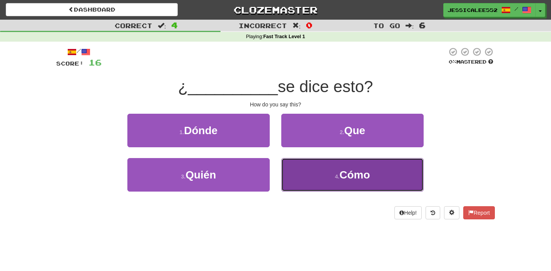
click at [322, 183] on button "4 . Cómo" at bounding box center [352, 174] width 142 height 33
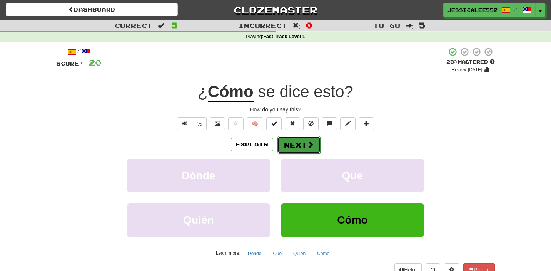
click at [295, 148] on button "Next" at bounding box center [299, 145] width 43 height 18
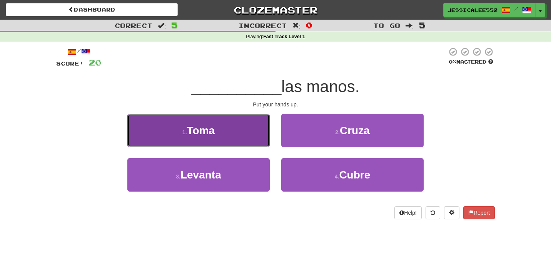
click at [232, 127] on button "1 . Toma" at bounding box center [198, 130] width 142 height 33
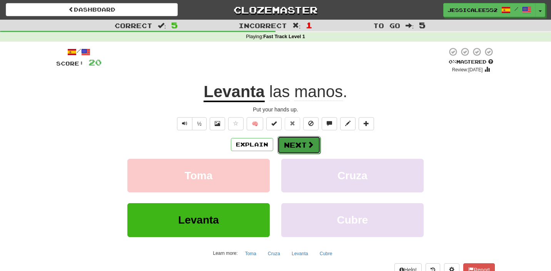
click at [308, 148] on span at bounding box center [310, 144] width 7 height 7
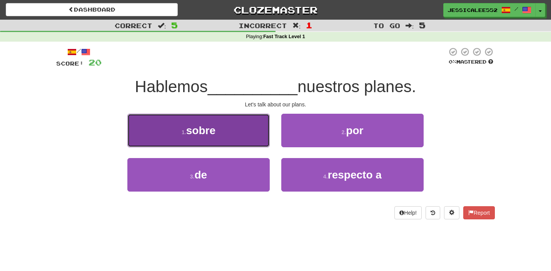
click at [231, 136] on button "1 . sobre" at bounding box center [198, 130] width 142 height 33
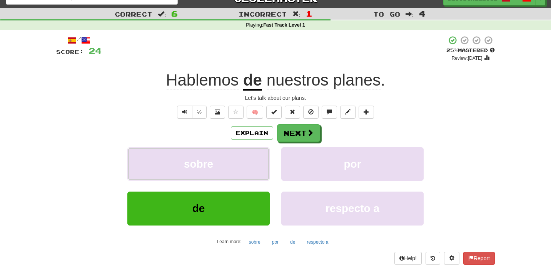
scroll to position [12, 0]
click at [257, 132] on button "Explain" at bounding box center [252, 132] width 42 height 13
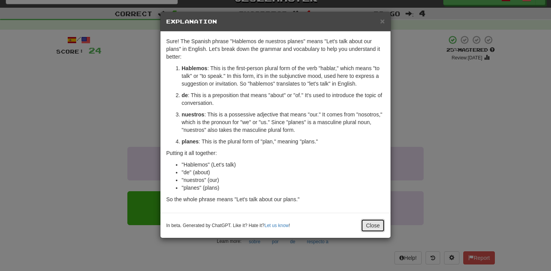
click at [373, 223] on button "Close" at bounding box center [373, 225] width 24 height 13
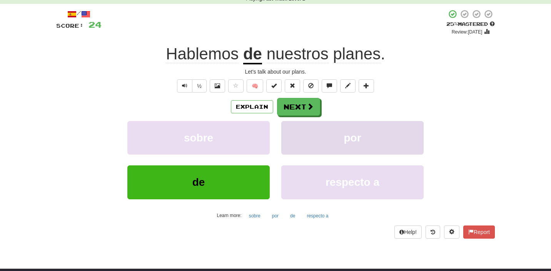
scroll to position [40, 0]
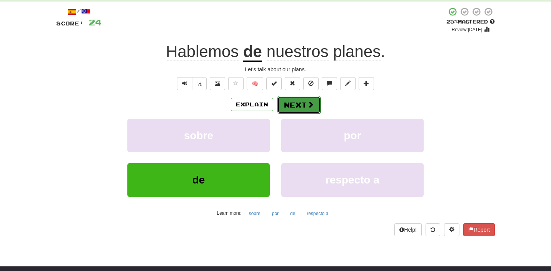
click at [303, 105] on button "Next" at bounding box center [299, 105] width 43 height 18
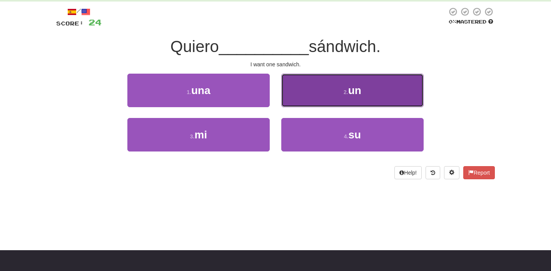
click at [315, 100] on button "2 . un" at bounding box center [352, 90] width 142 height 33
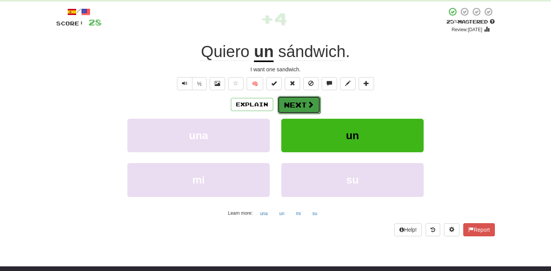
click at [311, 105] on span at bounding box center [310, 104] width 7 height 7
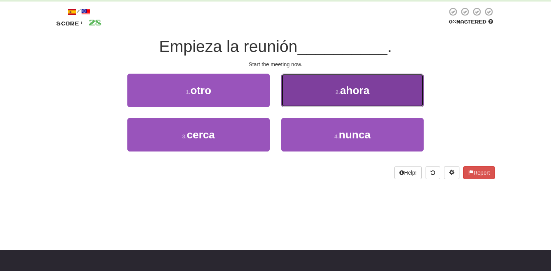
click at [331, 98] on button "2 . ahora" at bounding box center [352, 90] width 142 height 33
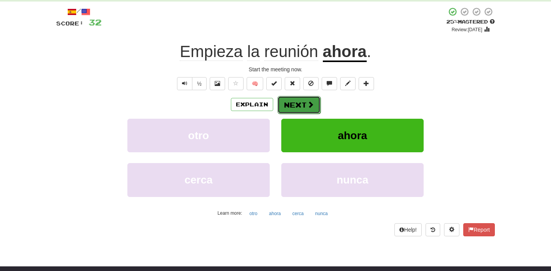
click at [316, 105] on button "Next" at bounding box center [299, 105] width 43 height 18
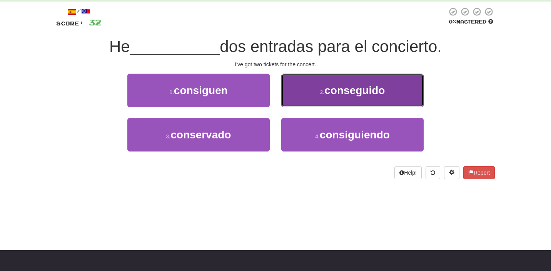
click at [342, 100] on button "2 . conseguido" at bounding box center [352, 90] width 142 height 33
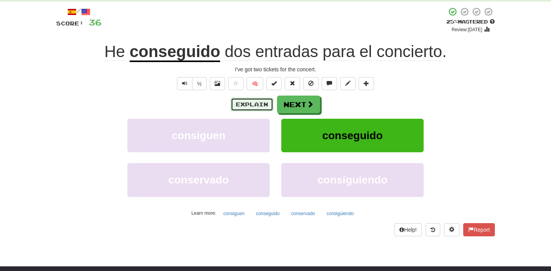
click at [245, 104] on button "Explain" at bounding box center [252, 104] width 42 height 13
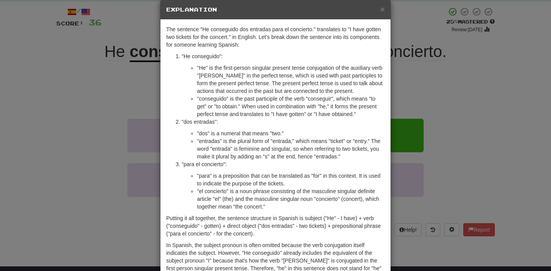
scroll to position [7, 0]
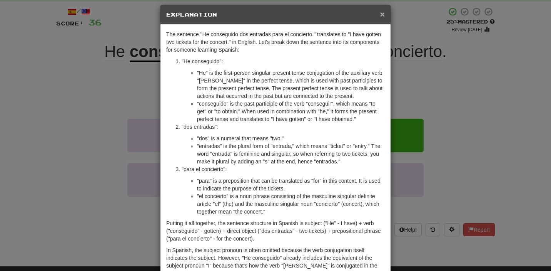
click at [381, 17] on span "×" at bounding box center [382, 14] width 5 height 9
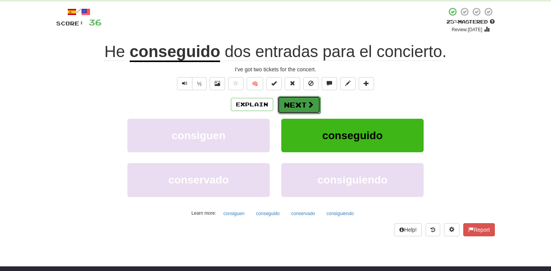
click at [300, 102] on button "Next" at bounding box center [299, 105] width 43 height 18
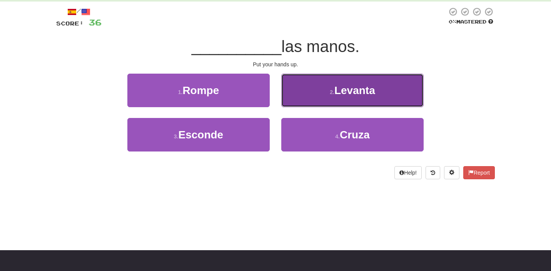
click at [345, 93] on span "Levanta" at bounding box center [355, 90] width 41 height 12
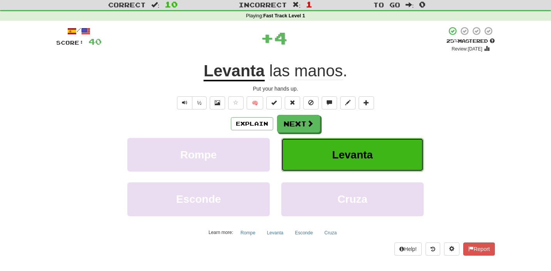
scroll to position [0, 0]
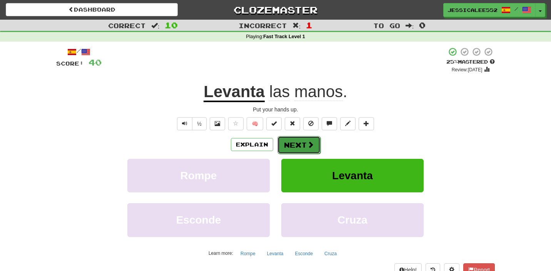
click at [303, 147] on button "Next" at bounding box center [299, 145] width 43 height 18
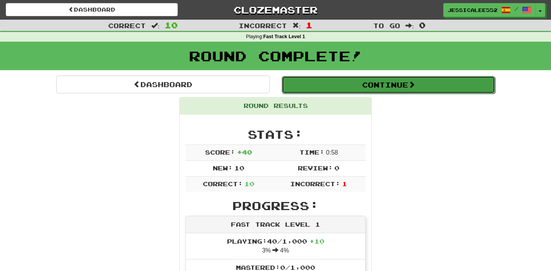
click at [394, 87] on button "Continue" at bounding box center [389, 85] width 214 height 18
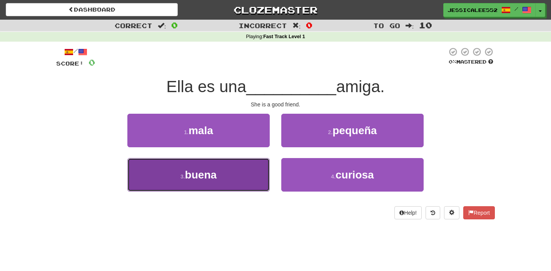
click at [242, 179] on button "3 . buena" at bounding box center [198, 174] width 142 height 33
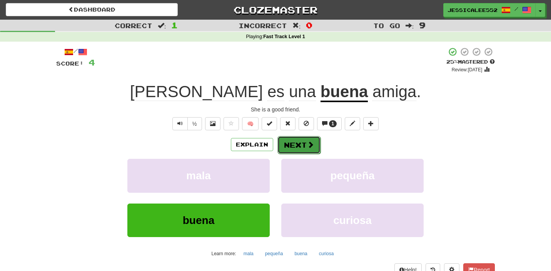
click at [302, 146] on button "Next" at bounding box center [299, 145] width 43 height 18
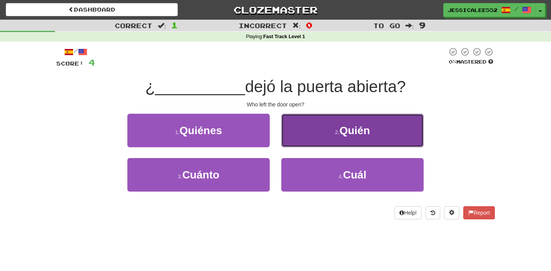
click at [331, 129] on button "2 . Quién" at bounding box center [352, 130] width 142 height 33
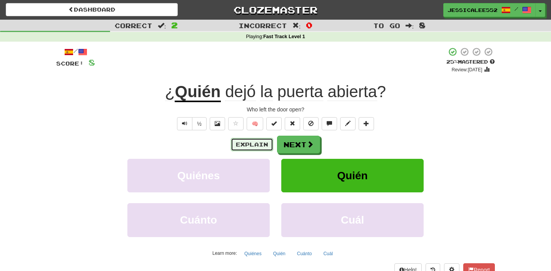
click at [256, 144] on button "Explain" at bounding box center [252, 144] width 42 height 13
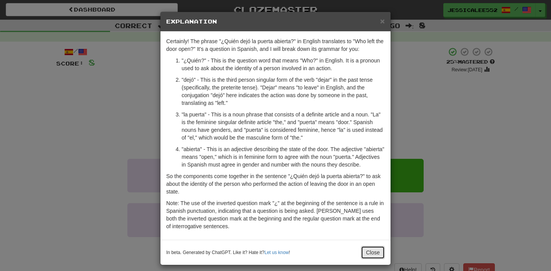
click at [371, 259] on button "Close" at bounding box center [373, 252] width 24 height 13
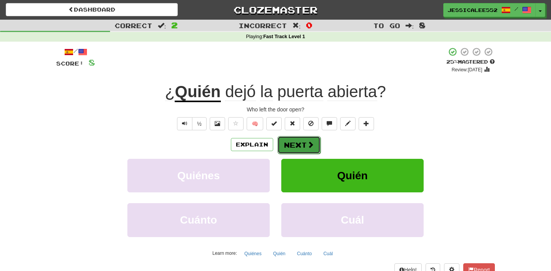
click at [299, 144] on button "Next" at bounding box center [299, 145] width 43 height 18
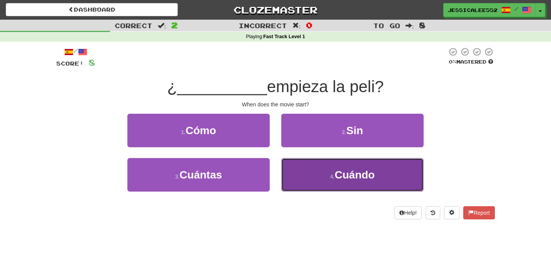
click at [349, 176] on span "Cuándo" at bounding box center [355, 175] width 40 height 12
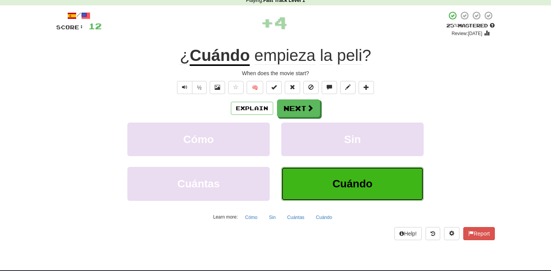
scroll to position [38, 0]
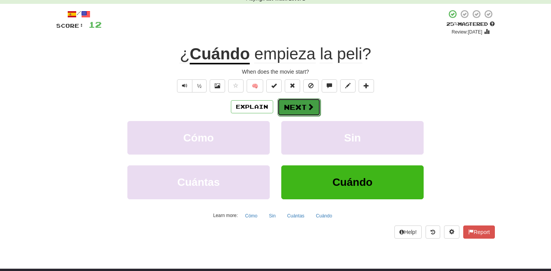
click at [308, 107] on span at bounding box center [310, 106] width 7 height 7
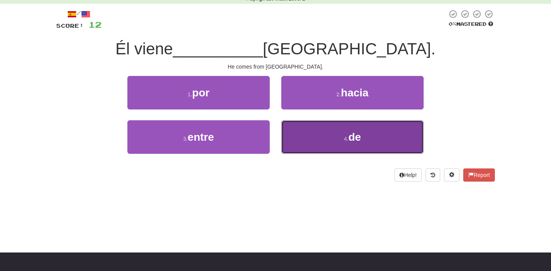
click at [329, 134] on button "4 . de" at bounding box center [352, 136] width 142 height 33
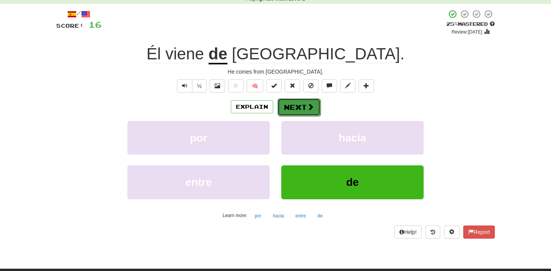
click at [308, 105] on span at bounding box center [310, 106] width 7 height 7
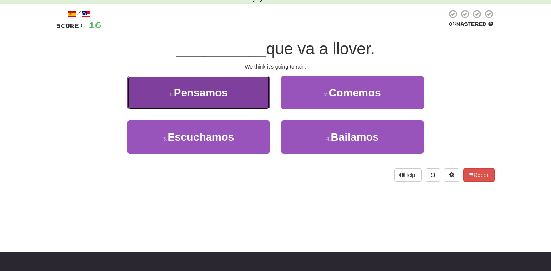
click at [230, 104] on button "1 . Pensamos" at bounding box center [198, 92] width 142 height 33
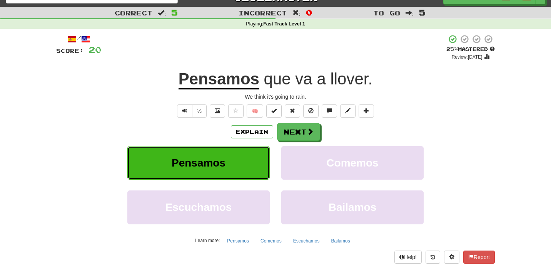
scroll to position [18, 0]
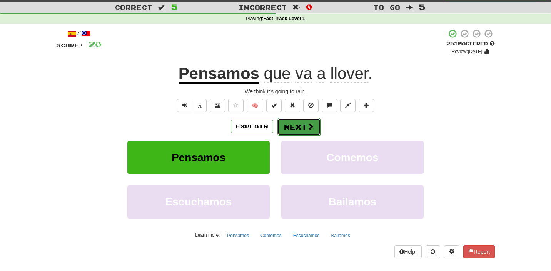
click at [293, 122] on button "Next" at bounding box center [299, 127] width 43 height 18
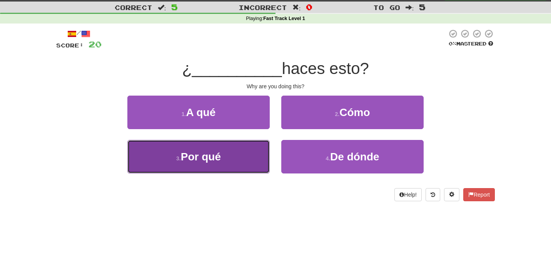
click at [223, 167] on button "3 . Por qué" at bounding box center [198, 156] width 142 height 33
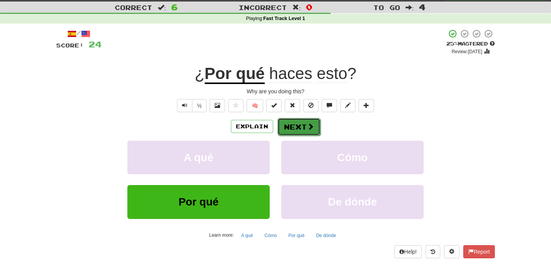
click at [304, 128] on button "Next" at bounding box center [299, 127] width 43 height 18
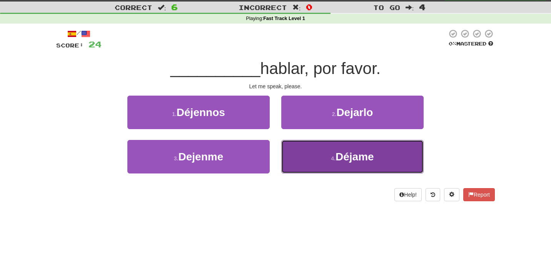
click at [328, 162] on button "4 . Déjame" at bounding box center [352, 156] width 142 height 33
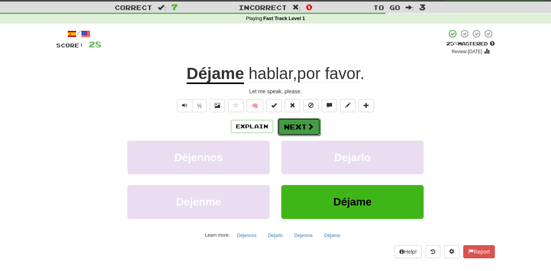
click at [307, 124] on span at bounding box center [310, 126] width 7 height 7
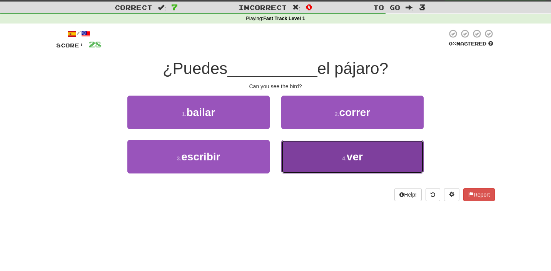
click at [340, 164] on button "4 . ver" at bounding box center [352, 156] width 142 height 33
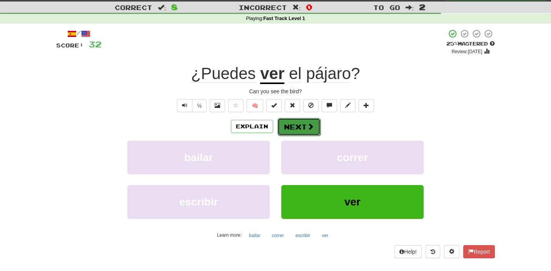
click at [299, 125] on button "Next" at bounding box center [299, 127] width 43 height 18
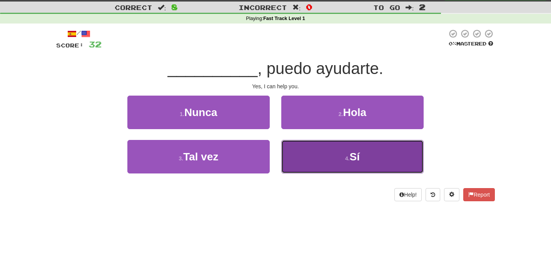
click at [346, 159] on small "4 ." at bounding box center [347, 158] width 5 height 6
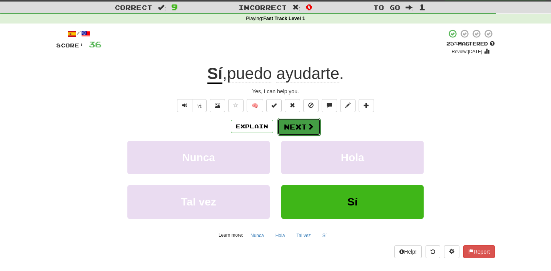
click at [304, 127] on button "Next" at bounding box center [299, 127] width 43 height 18
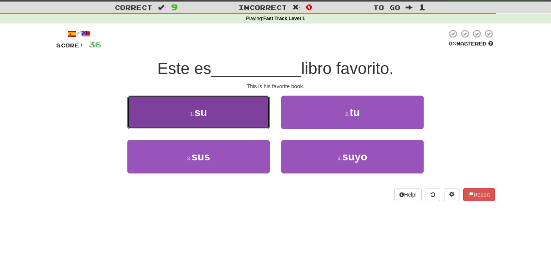
click at [243, 117] on button "1 . su" at bounding box center [198, 111] width 142 height 33
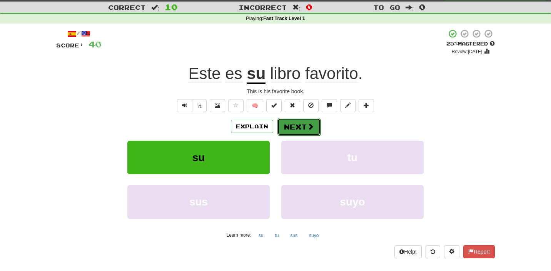
click at [312, 130] on span at bounding box center [310, 126] width 7 height 7
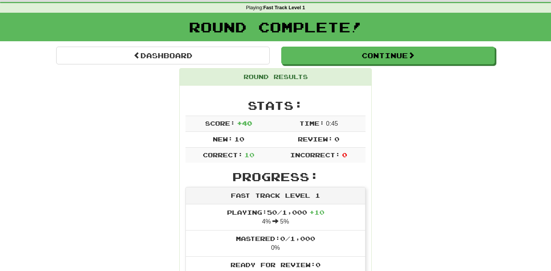
scroll to position [0, 0]
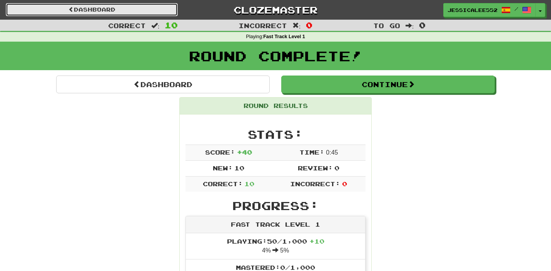
click at [99, 12] on link "Dashboard" at bounding box center [92, 9] width 172 height 13
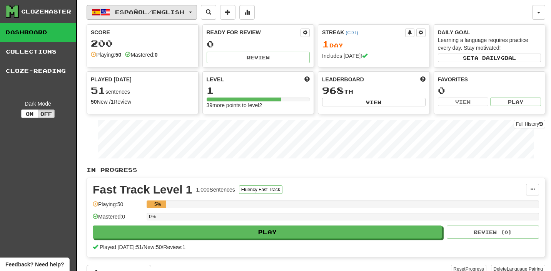
click at [193, 12] on button "Español / English" at bounding box center [142, 12] width 110 height 15
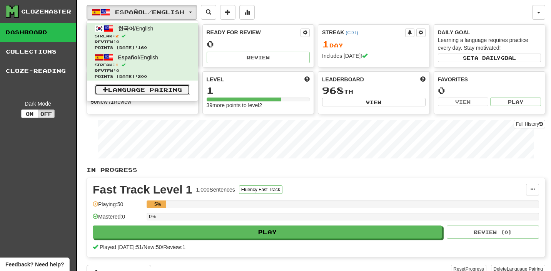
click at [158, 89] on link "Language Pairing" at bounding box center [142, 89] width 95 height 11
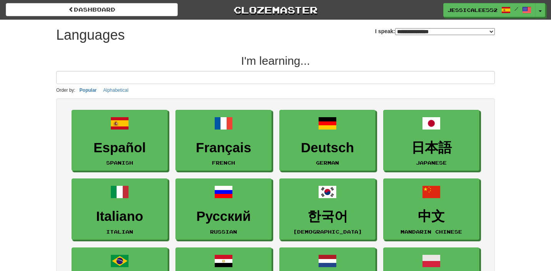
select select "*******"
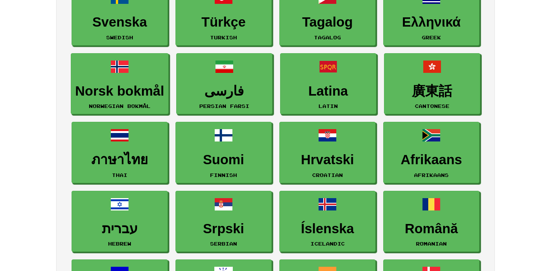
scroll to position [329, 0]
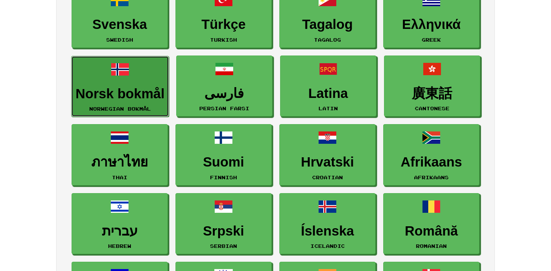
click at [120, 96] on h3 "Norsk bokmål" at bounding box center [119, 93] width 89 height 15
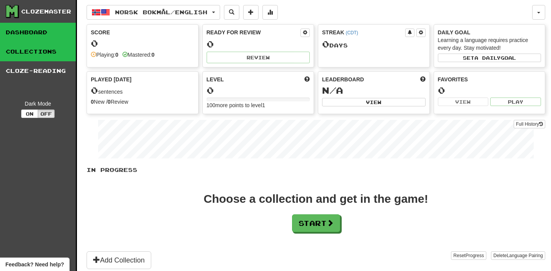
click at [29, 50] on link "Collections" at bounding box center [38, 51] width 76 height 19
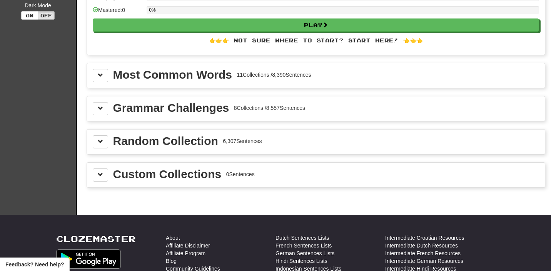
scroll to position [95, 0]
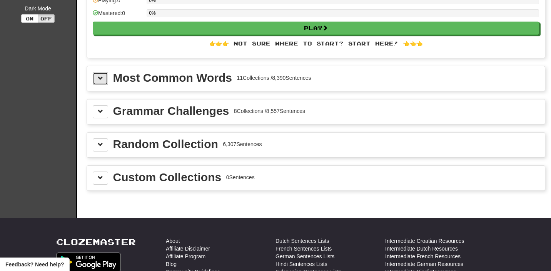
click at [100, 79] on span at bounding box center [100, 77] width 5 height 5
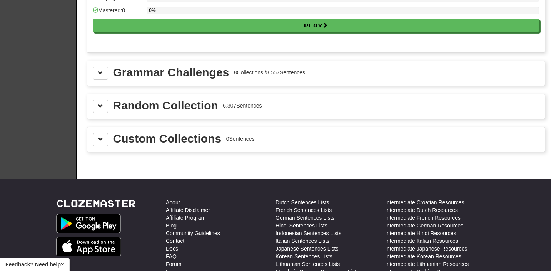
scroll to position [1010, 0]
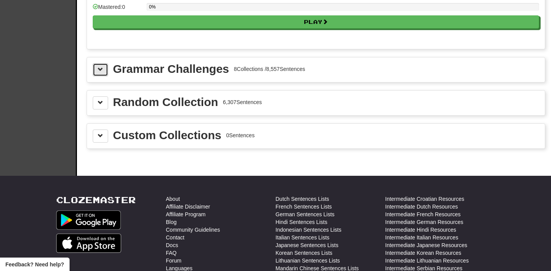
click at [100, 74] on button at bounding box center [100, 69] width 15 height 13
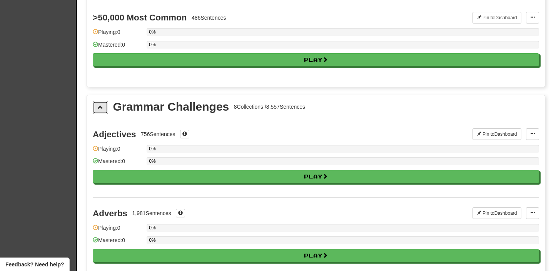
scroll to position [970, 0]
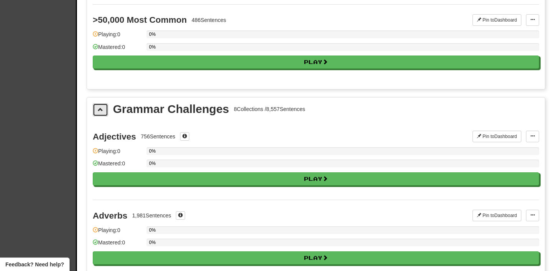
click at [103, 108] on span at bounding box center [100, 109] width 5 height 5
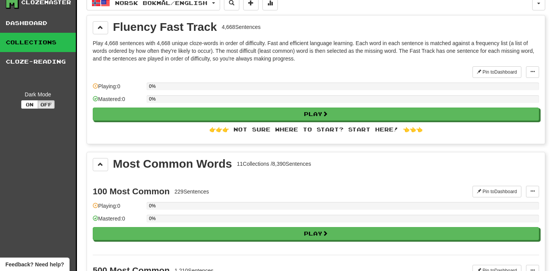
scroll to position [0, 0]
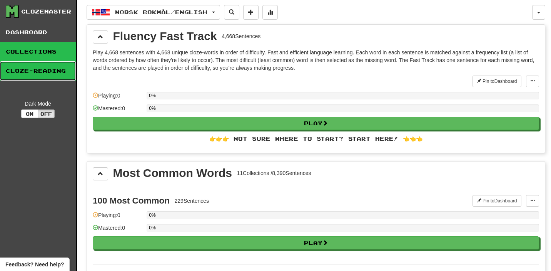
click at [48, 72] on link "Cloze-Reading" at bounding box center [38, 70] width 76 height 19
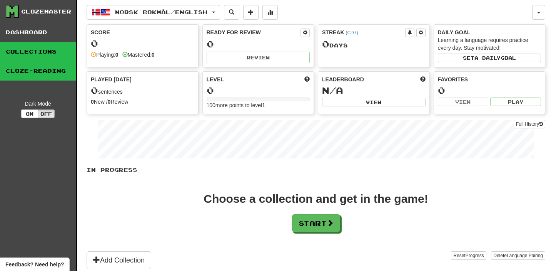
click at [38, 51] on link "Collections" at bounding box center [38, 51] width 76 height 19
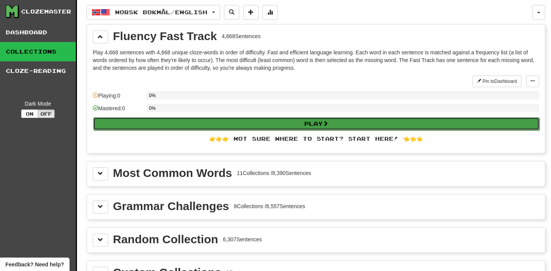
click at [238, 125] on button "Play" at bounding box center [316, 123] width 447 height 13
select select "**"
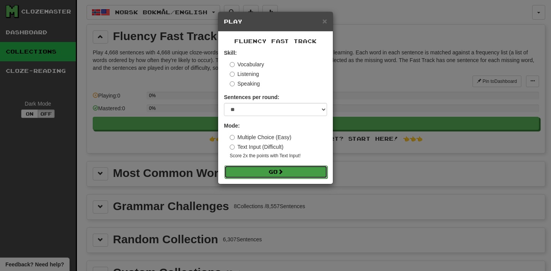
click at [273, 172] on button "Go" at bounding box center [275, 171] width 103 height 13
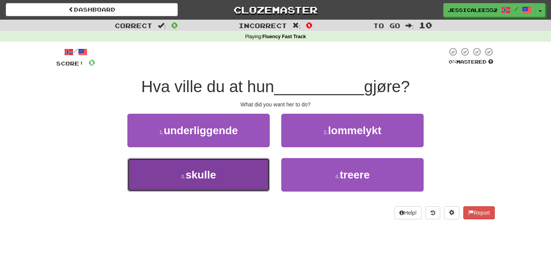
click at [225, 184] on button "3 . skulle" at bounding box center [198, 174] width 142 height 33
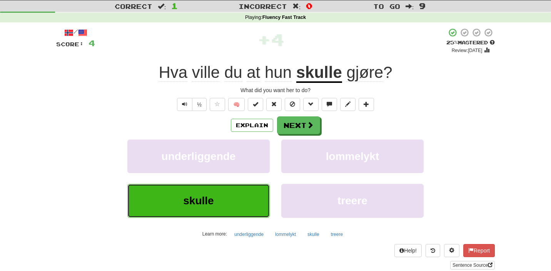
scroll to position [27, 0]
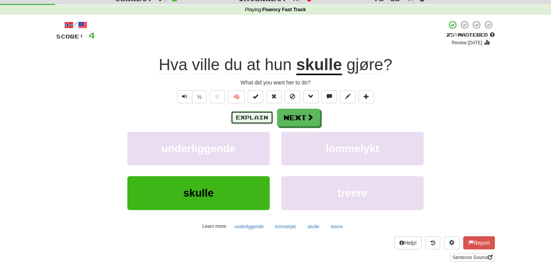
click at [253, 114] on button "Explain" at bounding box center [252, 117] width 42 height 13
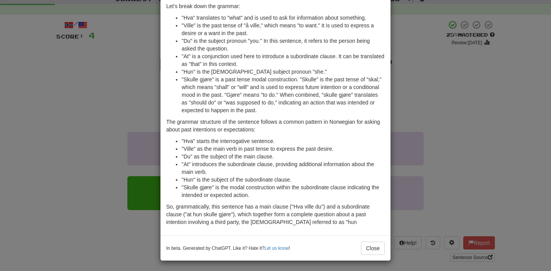
scroll to position [56, 0]
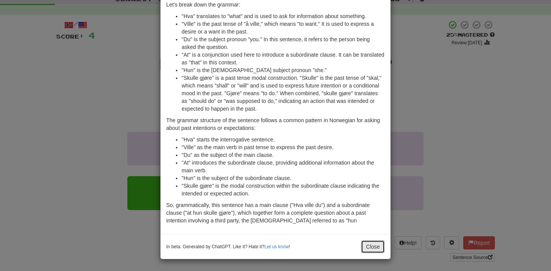
click at [373, 246] on button "Close" at bounding box center [373, 246] width 24 height 13
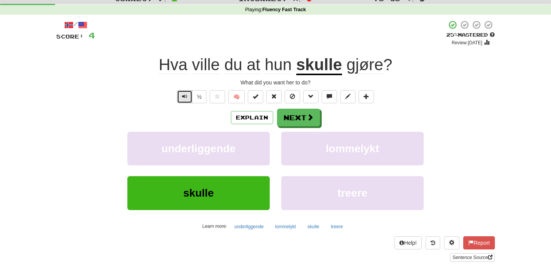
click at [186, 94] on span "Text-to-speech controls" at bounding box center [184, 96] width 5 height 5
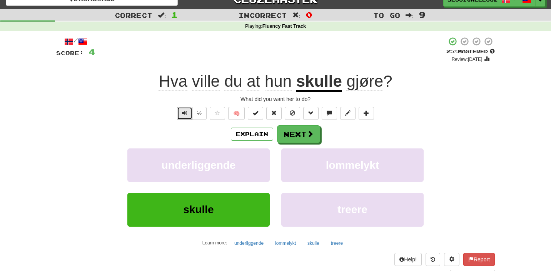
scroll to position [8, 0]
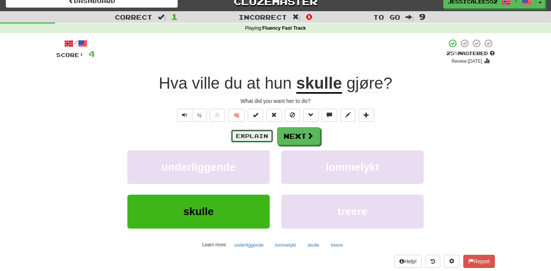
click at [253, 135] on button "Explain" at bounding box center [252, 135] width 42 height 13
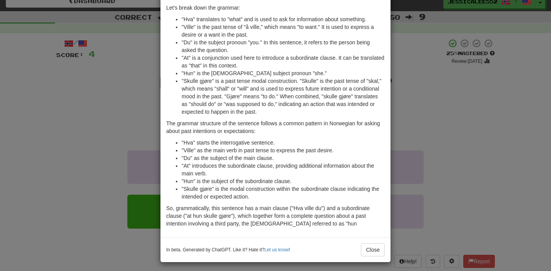
scroll to position [53, 0]
click at [365, 252] on button "Close" at bounding box center [373, 249] width 24 height 13
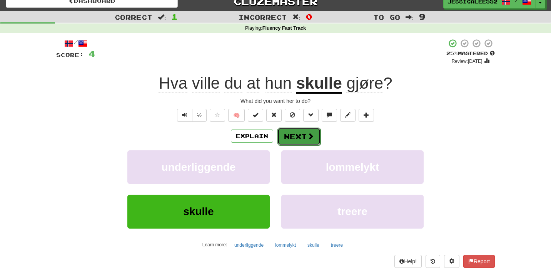
click at [304, 135] on button "Next" at bounding box center [299, 136] width 43 height 18
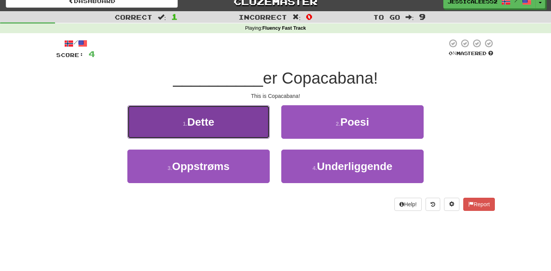
click at [237, 137] on button "1 . Dette" at bounding box center [198, 121] width 142 height 33
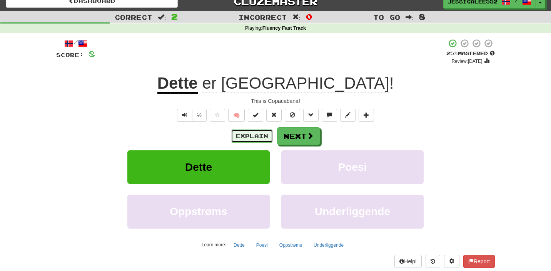
click at [249, 137] on button "Explain" at bounding box center [252, 135] width 42 height 13
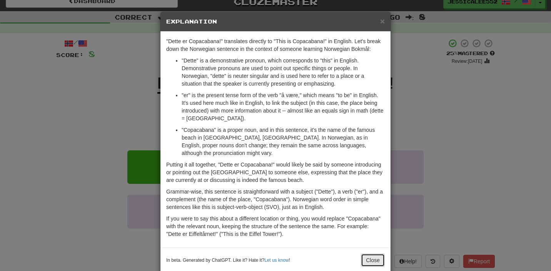
click at [373, 263] on button "Close" at bounding box center [373, 259] width 24 height 13
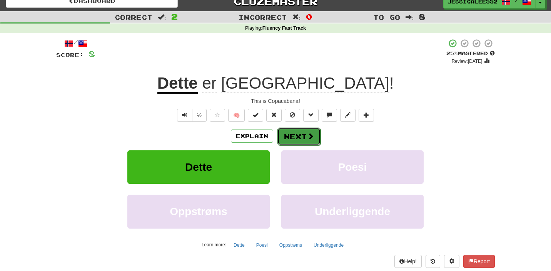
click at [300, 134] on button "Next" at bounding box center [299, 136] width 43 height 18
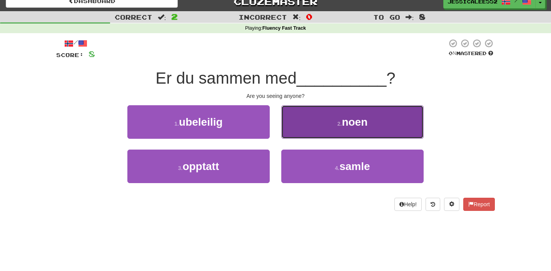
click at [335, 125] on button "2 . noen" at bounding box center [352, 121] width 142 height 33
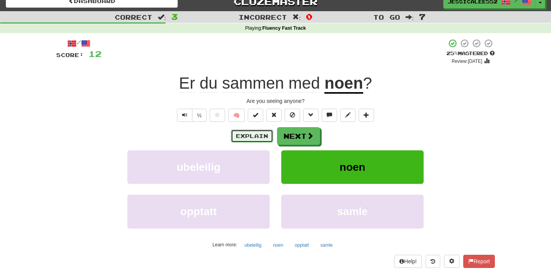
click at [262, 137] on button "Explain" at bounding box center [252, 135] width 42 height 13
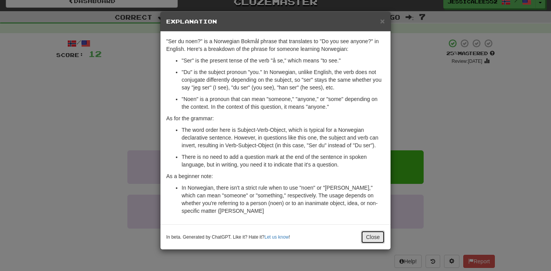
click at [375, 233] on button "Close" at bounding box center [373, 236] width 24 height 13
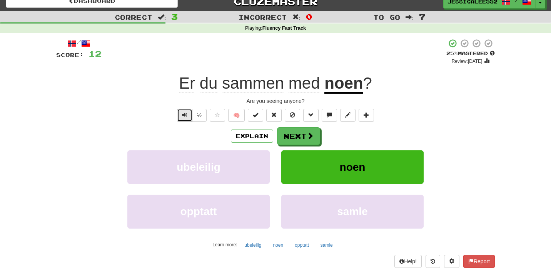
click at [187, 115] on span "Text-to-speech controls" at bounding box center [184, 114] width 5 height 5
click at [289, 85] on span "sammen" at bounding box center [305, 83] width 32 height 18
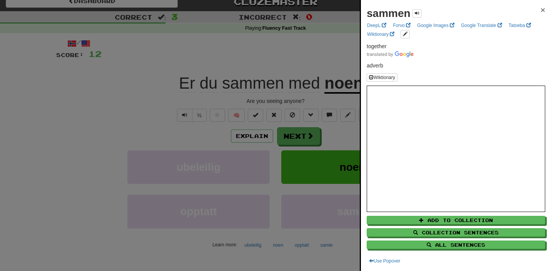
click at [544, 10] on span "×" at bounding box center [543, 9] width 5 height 9
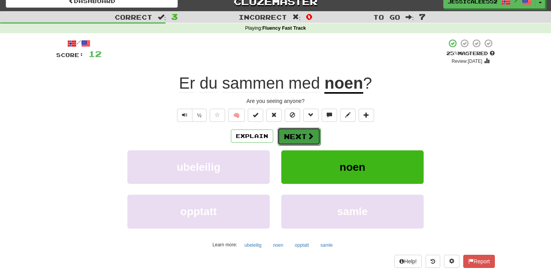
click at [301, 134] on button "Next" at bounding box center [299, 136] width 43 height 18
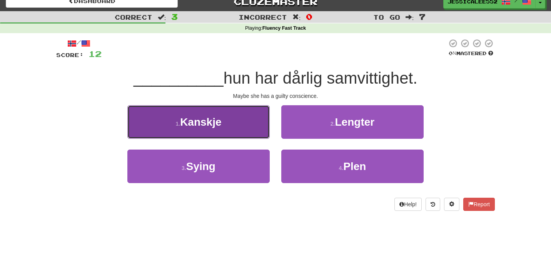
click at [227, 126] on button "1 . Kanskje" at bounding box center [198, 121] width 142 height 33
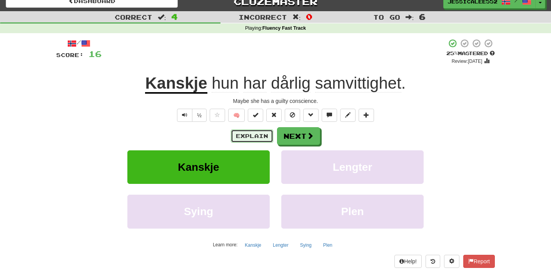
click at [239, 139] on button "Explain" at bounding box center [252, 135] width 42 height 13
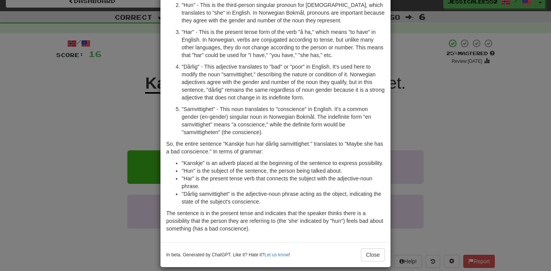
scroll to position [98, 0]
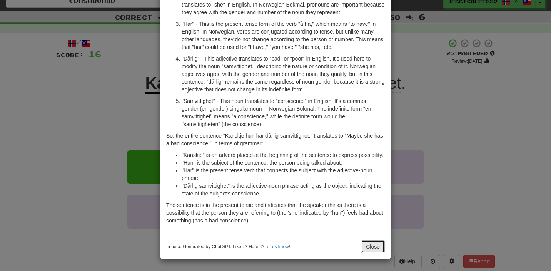
click at [374, 248] on button "Close" at bounding box center [373, 246] width 24 height 13
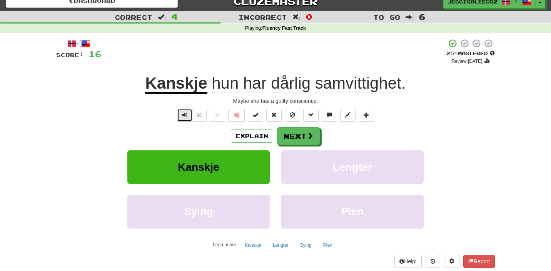
click at [180, 117] on button "Text-to-speech controls" at bounding box center [184, 115] width 15 height 13
click at [301, 140] on button "Next" at bounding box center [299, 136] width 43 height 18
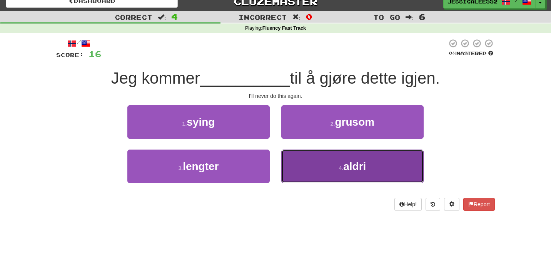
click at [345, 168] on span "aldri" at bounding box center [354, 166] width 23 height 12
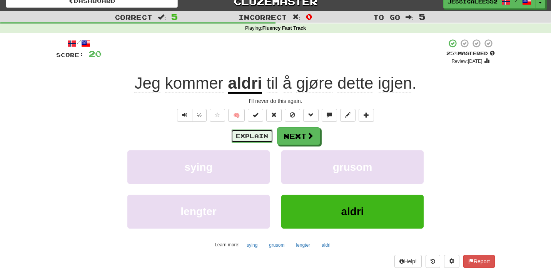
click at [244, 135] on button "Explain" at bounding box center [252, 135] width 42 height 13
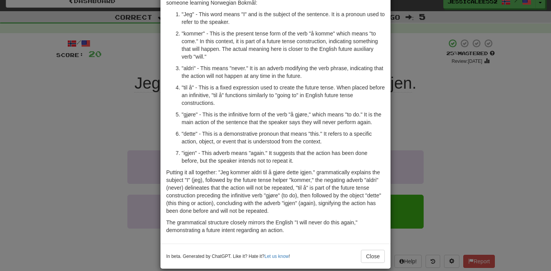
scroll to position [54, 0]
click at [371, 258] on button "Close" at bounding box center [373, 255] width 24 height 13
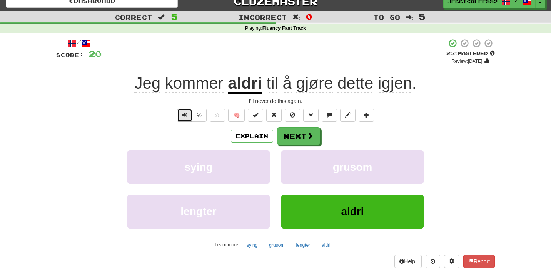
click at [187, 120] on button "Text-to-speech controls" at bounding box center [184, 115] width 15 height 13
click at [294, 137] on button "Next" at bounding box center [299, 136] width 43 height 18
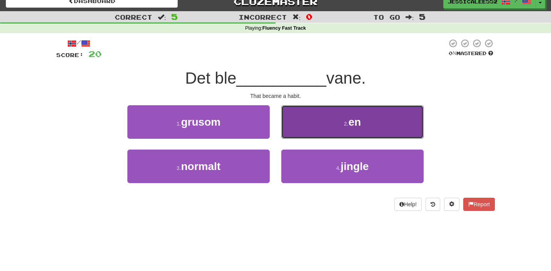
click at [350, 124] on span "en" at bounding box center [355, 122] width 13 height 12
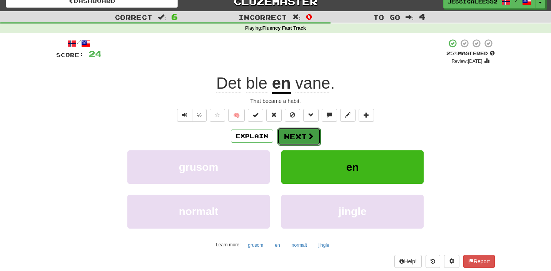
click at [309, 139] on span at bounding box center [310, 135] width 7 height 7
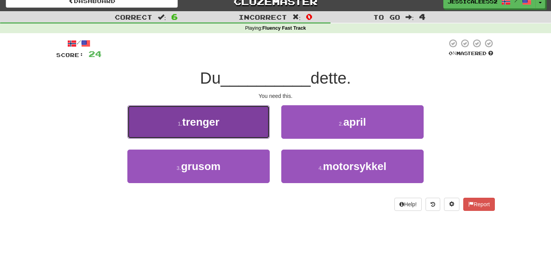
click at [226, 128] on button "1 . trenger" at bounding box center [198, 121] width 142 height 33
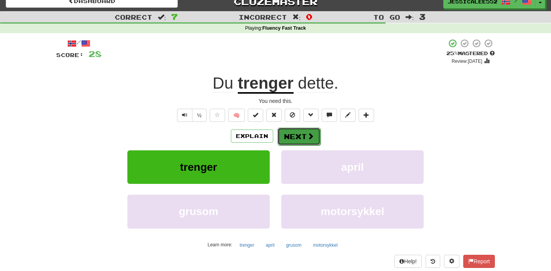
click at [304, 137] on button "Next" at bounding box center [299, 136] width 43 height 18
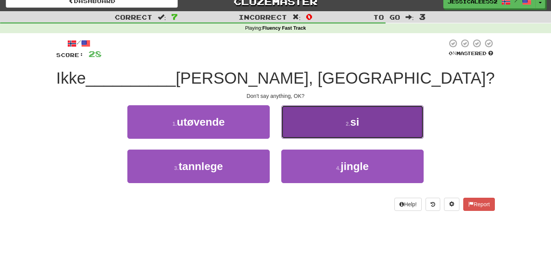
click at [336, 134] on button "2 . si" at bounding box center [352, 121] width 142 height 33
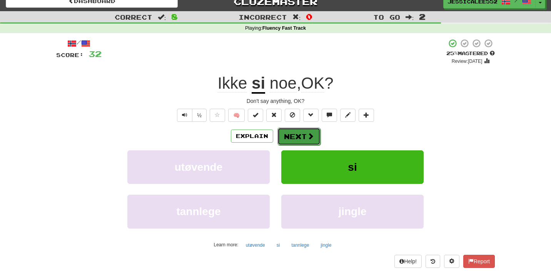
click at [303, 132] on button "Next" at bounding box center [299, 136] width 43 height 18
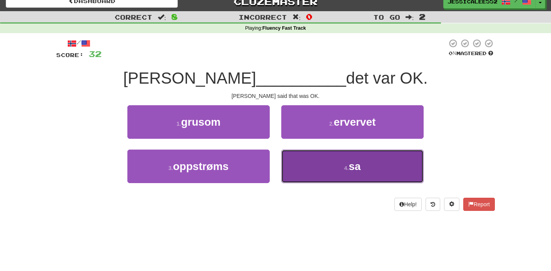
click at [353, 170] on span "sa" at bounding box center [355, 166] width 12 height 12
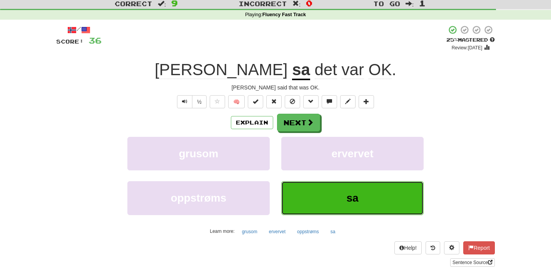
scroll to position [23, 0]
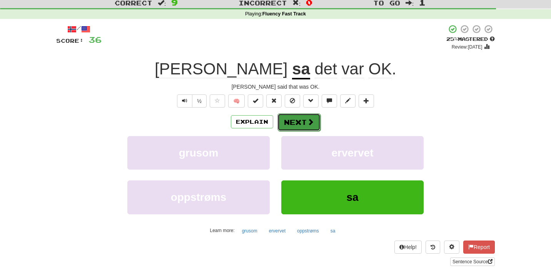
click at [307, 120] on span at bounding box center [310, 121] width 7 height 7
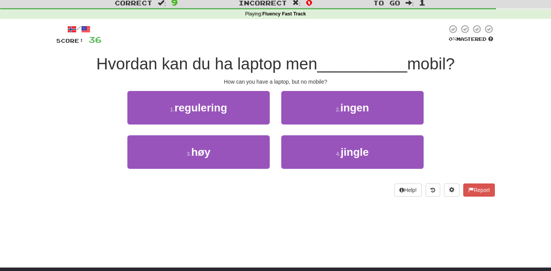
scroll to position [0, 0]
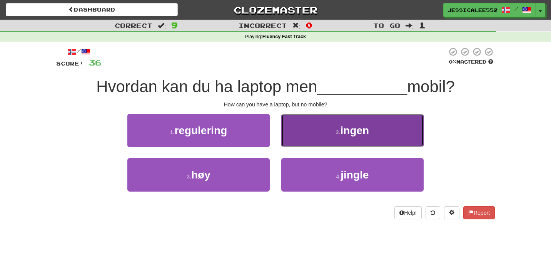
click at [320, 139] on button "2 . ingen" at bounding box center [352, 130] width 142 height 33
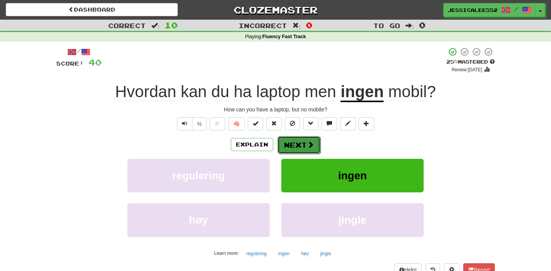
click at [311, 147] on span at bounding box center [310, 144] width 7 height 7
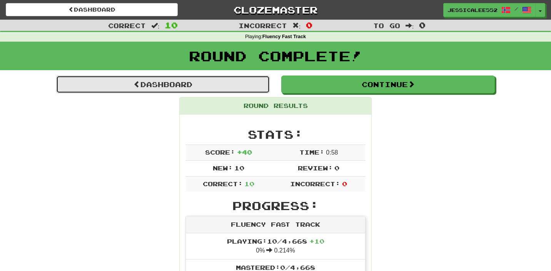
click at [144, 85] on link "Dashboard" at bounding box center [163, 84] width 214 height 18
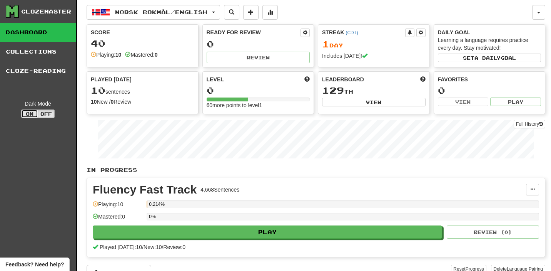
click at [28, 113] on button "On" at bounding box center [29, 113] width 17 height 8
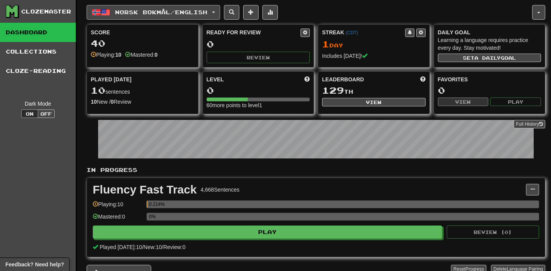
click at [182, 11] on span "Norsk bokmål / English" at bounding box center [161, 12] width 92 height 7
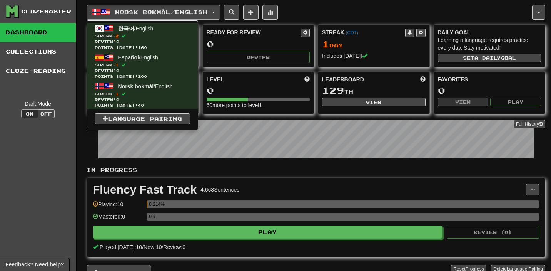
click at [67, 150] on div "Clozemaster Dashboard Collections Cloze-Reading Dark Mode On Off" at bounding box center [38, 150] width 77 height 301
